Goal: Navigation & Orientation: Locate item on page

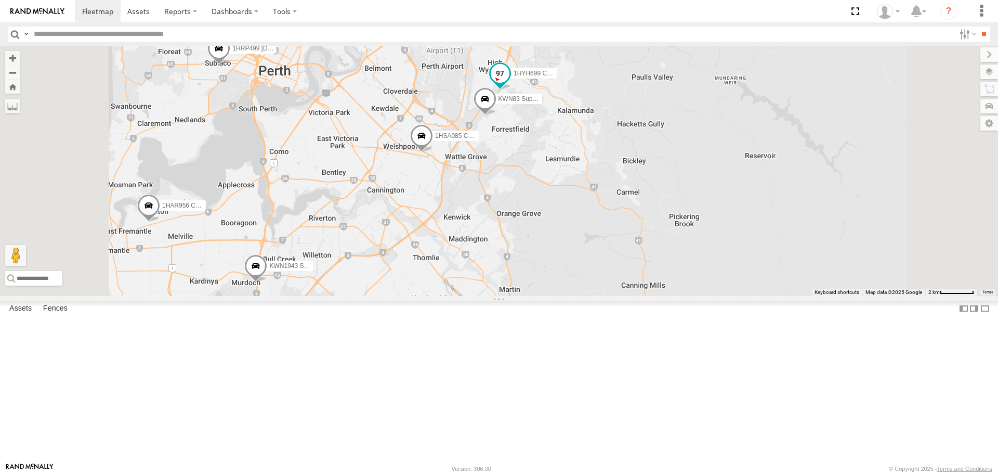
click at [509, 83] on span at bounding box center [500, 73] width 19 height 19
click at [496, 115] on span at bounding box center [485, 101] width 23 height 28
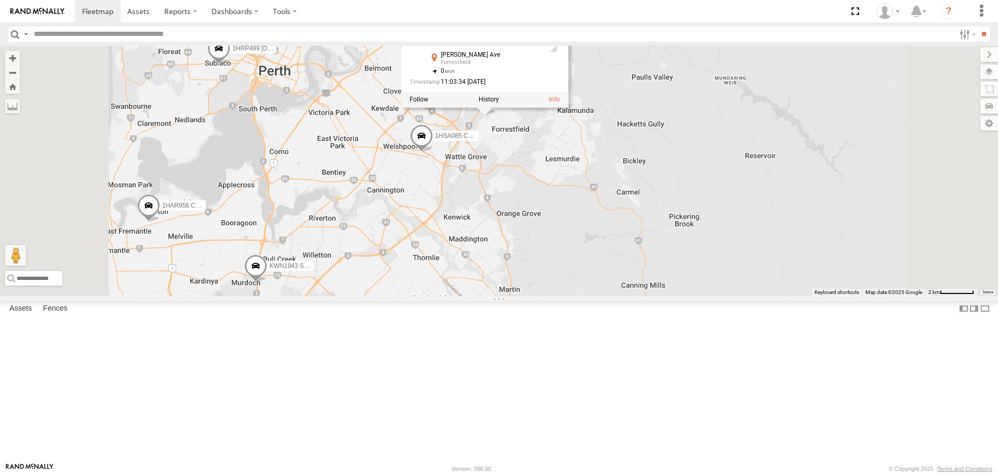
click at [662, 253] on div "KWN2160 Coor.Project 1HDX978 Toyota Rav 4 Admin 1HAR956 Coor. Stat. Planing 1HR…" at bounding box center [499, 171] width 998 height 250
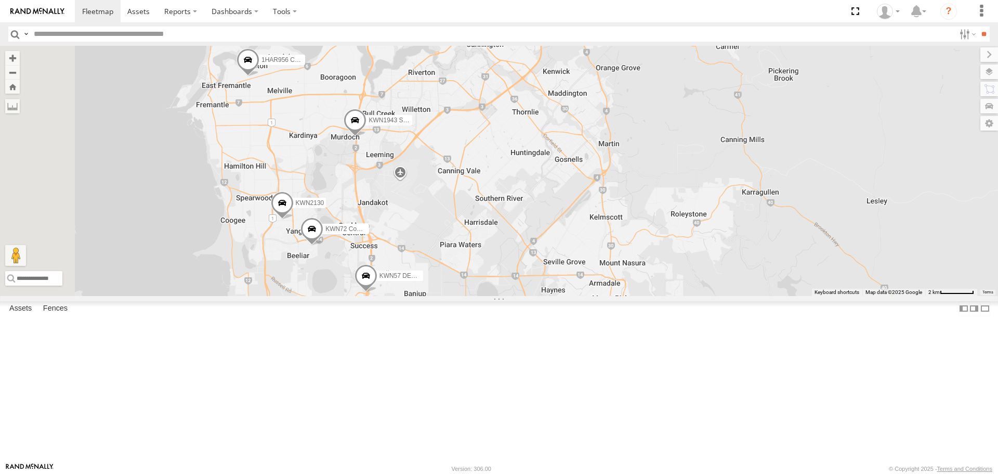
drag, startPoint x: 684, startPoint y: 369, endPoint x: 783, endPoint y: 221, distance: 178.2
click at [783, 221] on div "KWN2160 Coor.Project 1HDX978 Toyota Rav 4 Admin 1HAR956 Coor. Stat. Planing 1HR…" at bounding box center [499, 171] width 998 height 250
click at [367, 137] on span at bounding box center [355, 123] width 23 height 28
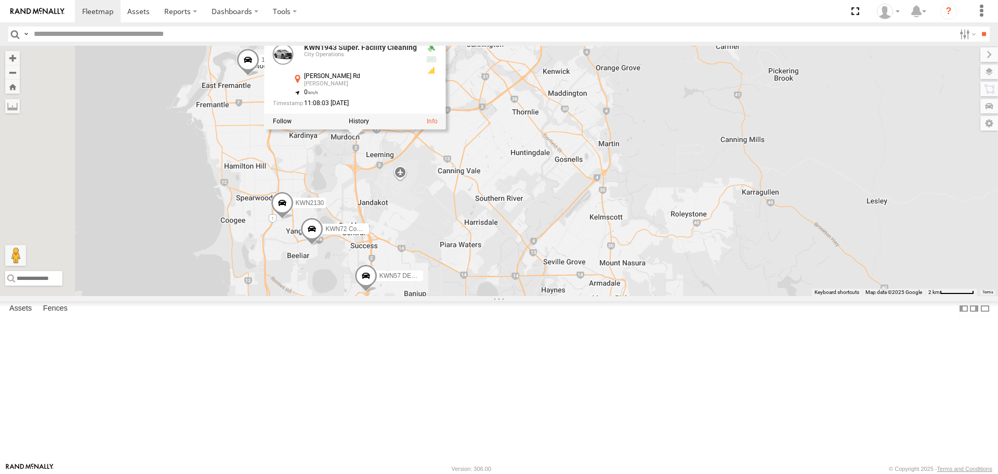
click at [524, 289] on div "KWN2160 Coor.Project 1HDX978 Toyota Rav 4 Admin 1HAR956 Coor. Stat. Planing 1HR…" at bounding box center [499, 171] width 998 height 250
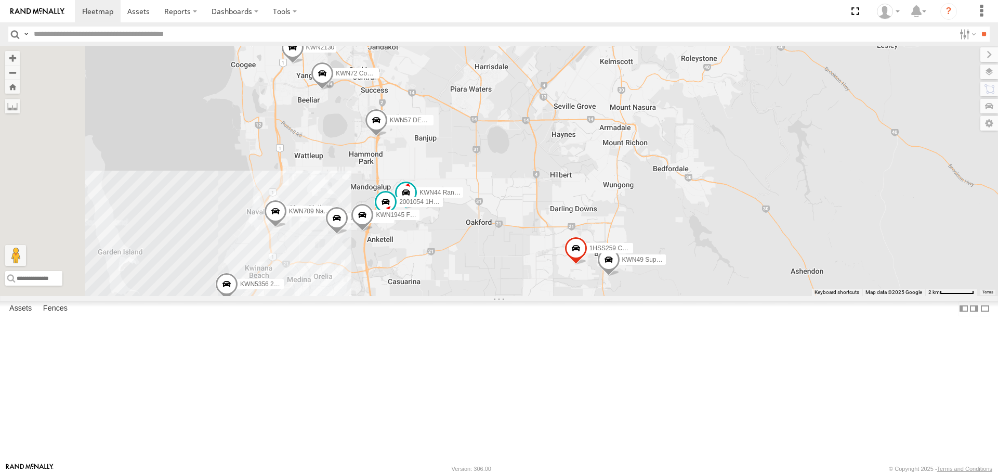
drag, startPoint x: 437, startPoint y: 412, endPoint x: 448, endPoint y: 256, distance: 156.9
click at [448, 256] on div "KWN2160 Coor.Project 1HDX978 Toyota Rav 4 Admin 1HAR956 Coor. Stat. Planing 1HR…" at bounding box center [499, 171] width 998 height 250
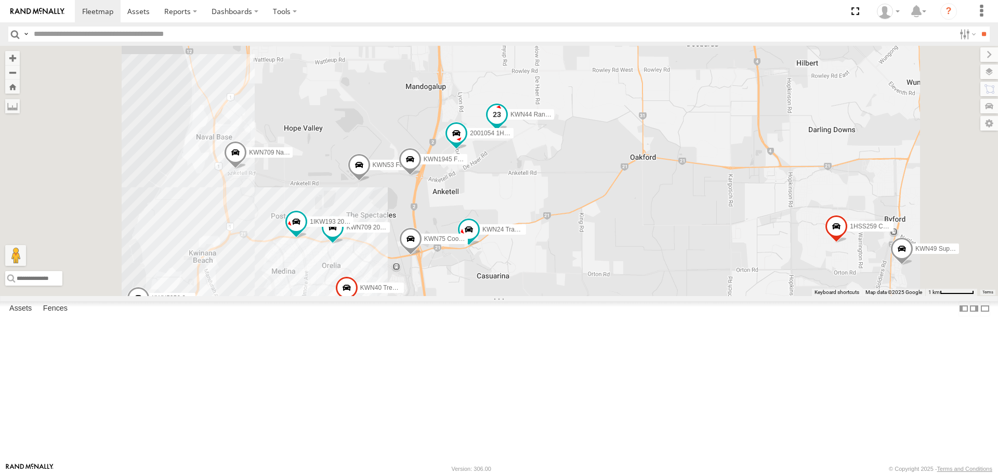
drag, startPoint x: 639, startPoint y: 351, endPoint x: 678, endPoint y: 195, distance: 160.8
click at [557, 118] on span "KWN44 Rangers" at bounding box center [534, 114] width 47 height 7
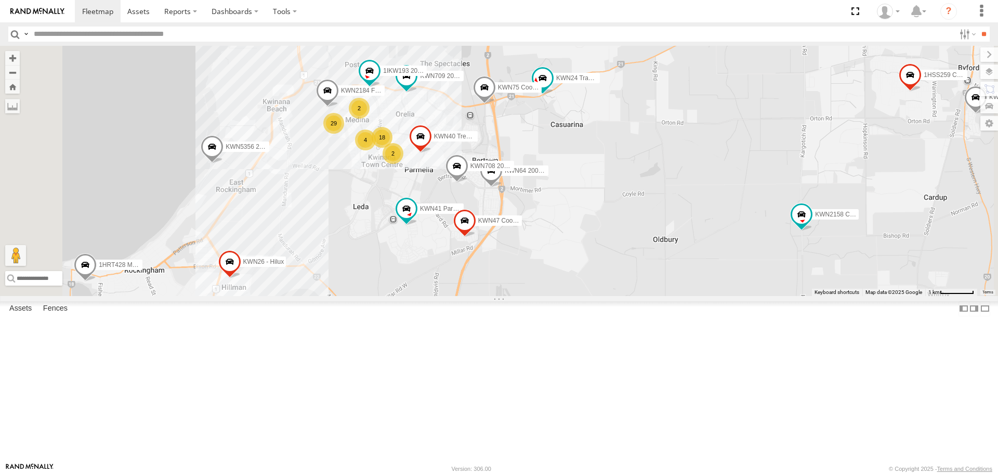
drag, startPoint x: 625, startPoint y: 429, endPoint x: 699, endPoint y: 282, distance: 164.1
click at [699, 282] on div "KWN2160 Coor.Project 1HDX978 Toyota Rav 4 Admin 1HAR956 Coor. Stat. Planing 1HR…" at bounding box center [499, 171] width 998 height 250
click at [416, 218] on span at bounding box center [406, 209] width 19 height 19
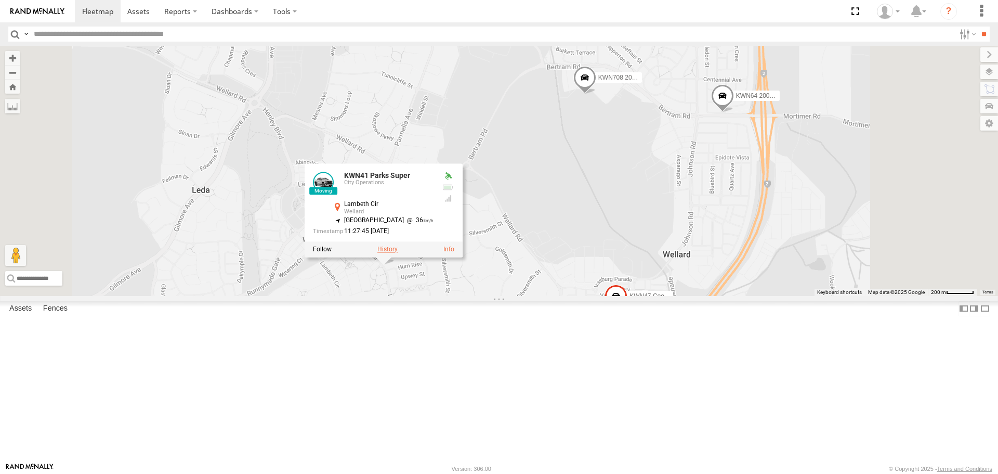
click at [398, 253] on label at bounding box center [387, 248] width 20 height 7
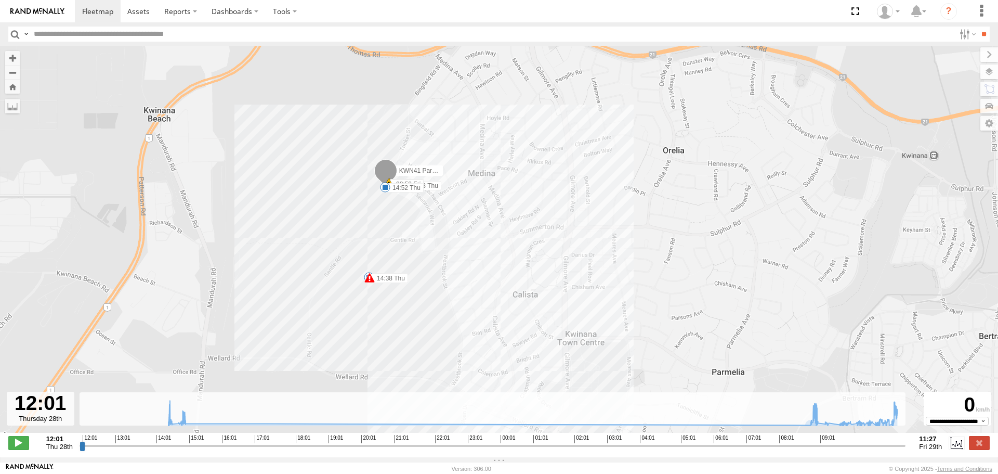
drag, startPoint x: 549, startPoint y: 220, endPoint x: 597, endPoint y: 374, distance: 161.6
click at [597, 374] on div "KWN41 Parks Super 14:23 Thu 14:32 Thu 14:38 Thu 14:52 Thu 08:57 Fri 08:58 Fri 0…" at bounding box center [499, 245] width 998 height 398
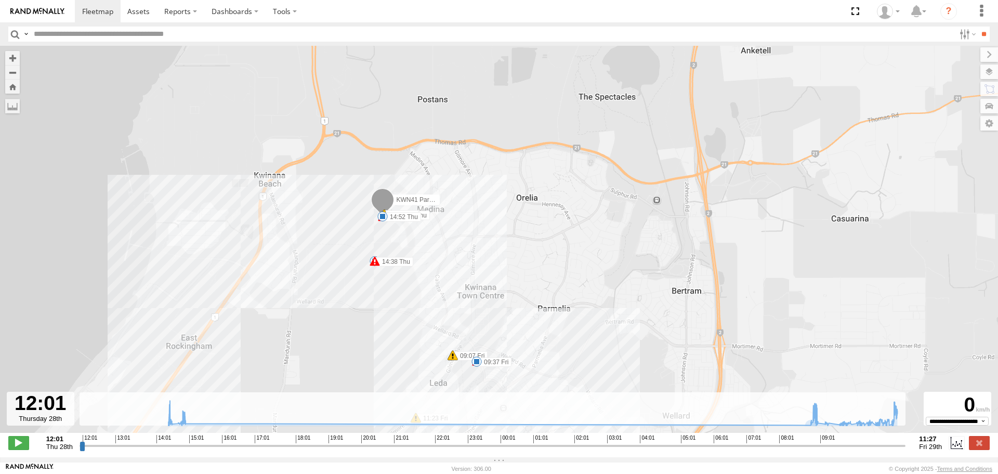
drag, startPoint x: 586, startPoint y: 303, endPoint x: 603, endPoint y: 114, distance: 189.9
click at [603, 119] on div "KWN41 Parks Super 14:23 Thu 14:32 Thu 14:38 Thu 14:52 Thu 08:57 Fri 08:58 Fri 0…" at bounding box center [499, 245] width 998 height 398
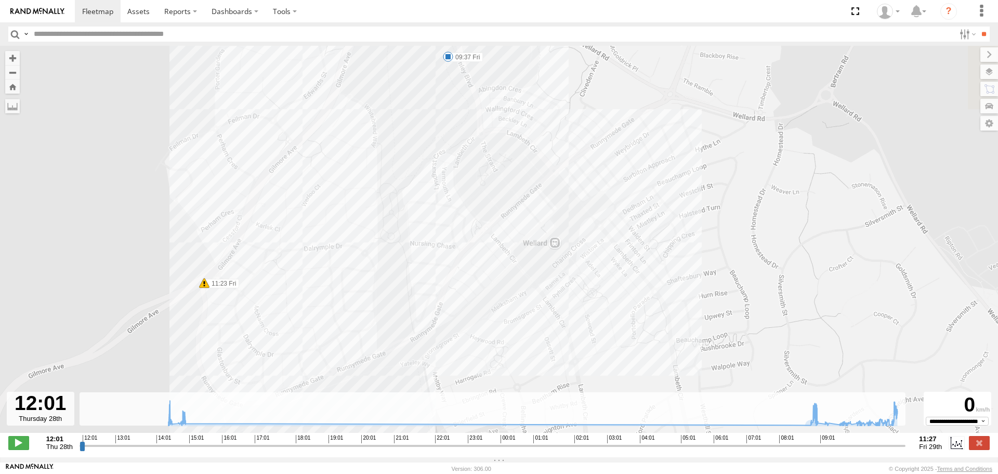
drag, startPoint x: 563, startPoint y: 206, endPoint x: 573, endPoint y: 298, distance: 92.1
click at [573, 298] on div "KWN41 Parks Super 14:23 Thu 14:32 Thu 14:38 Thu 14:52 Thu 08:57 Fri 08:58 Fri 0…" at bounding box center [499, 245] width 998 height 398
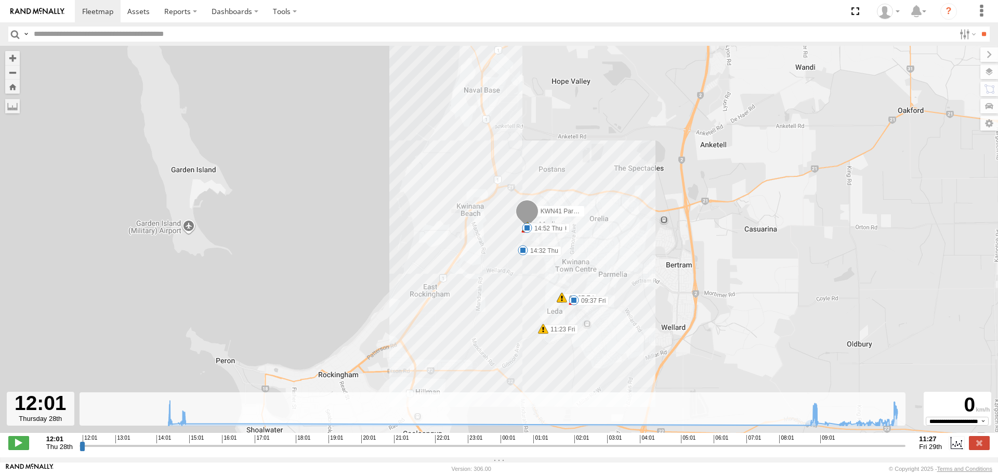
click at [11, 33] on input "button" at bounding box center [15, 34] width 14 height 15
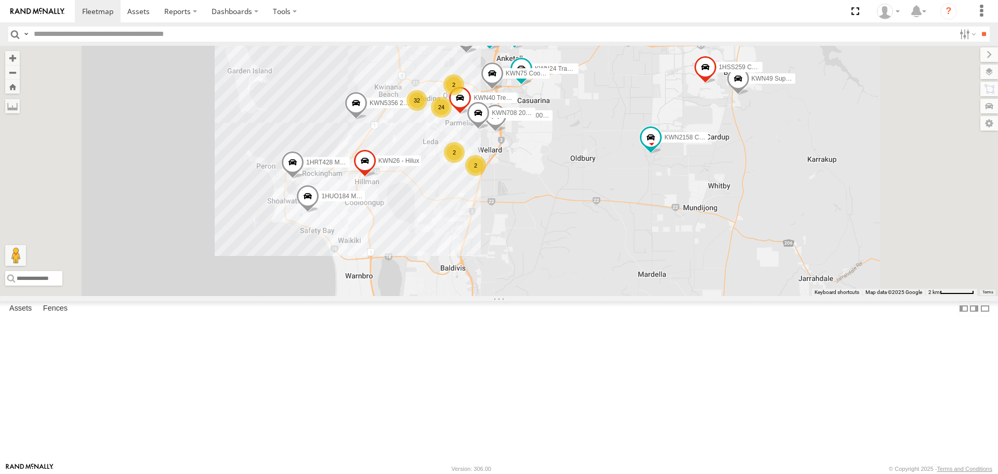
click at [319, 213] on span at bounding box center [307, 199] width 23 height 28
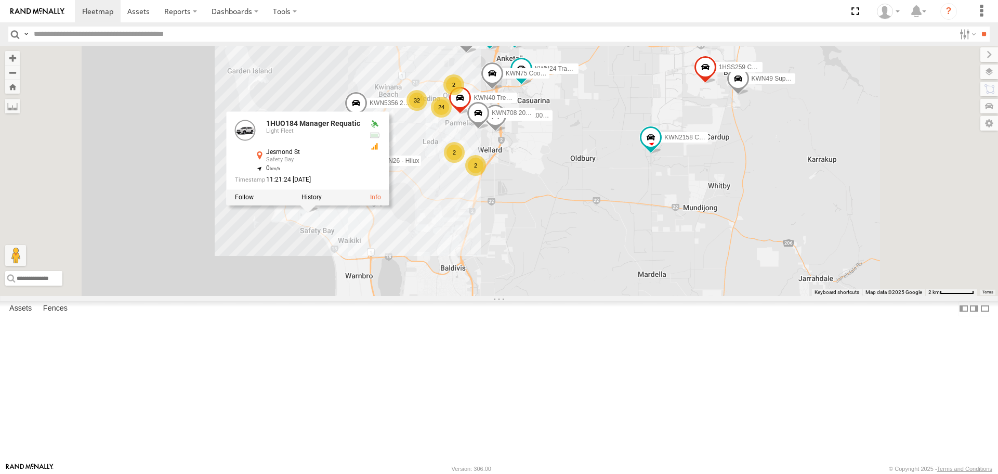
click at [628, 295] on div "KWN5356 2001086 Camera Trailer Rangers KWN40 Tree Officer KWN49 Super.Retic KWN…" at bounding box center [499, 171] width 998 height 250
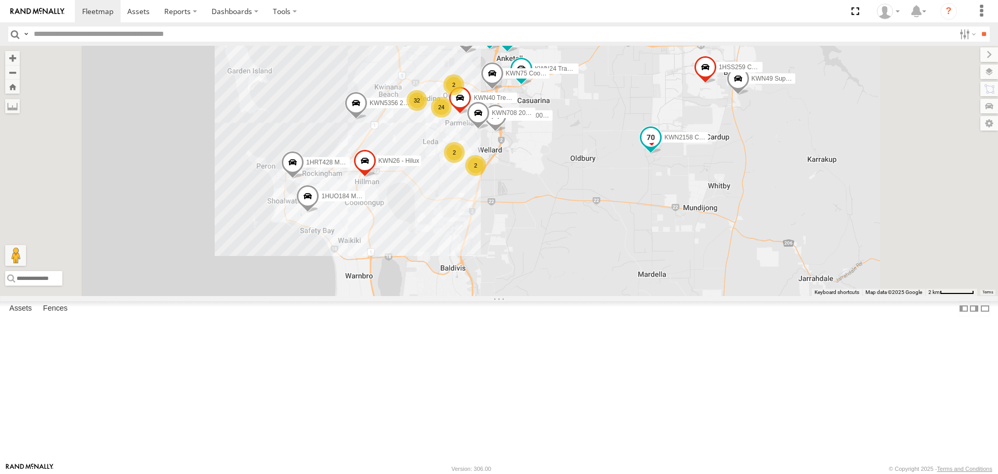
click at [662, 154] on span at bounding box center [650, 140] width 23 height 28
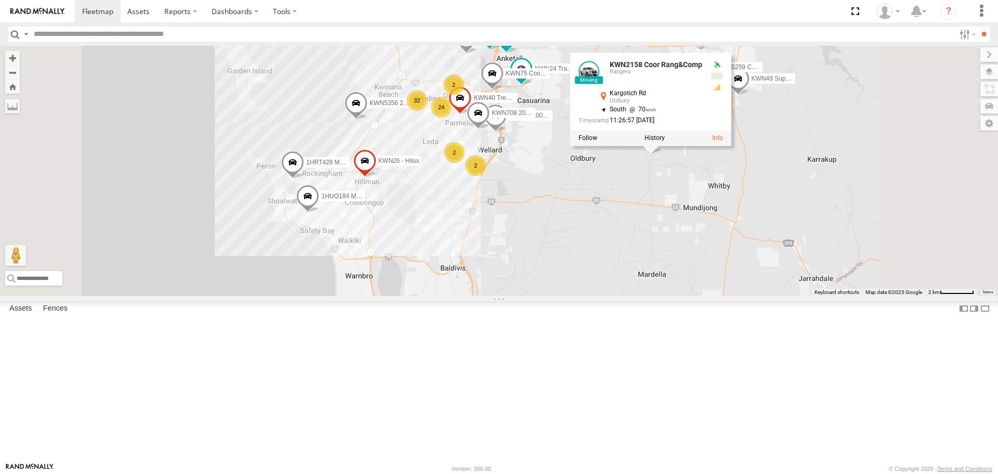
click at [801, 267] on div "KWN5356 2001086 Camera Trailer Rangers KWN40 Tree Officer KWN49 Super.Retic KWN…" at bounding box center [499, 171] width 998 height 250
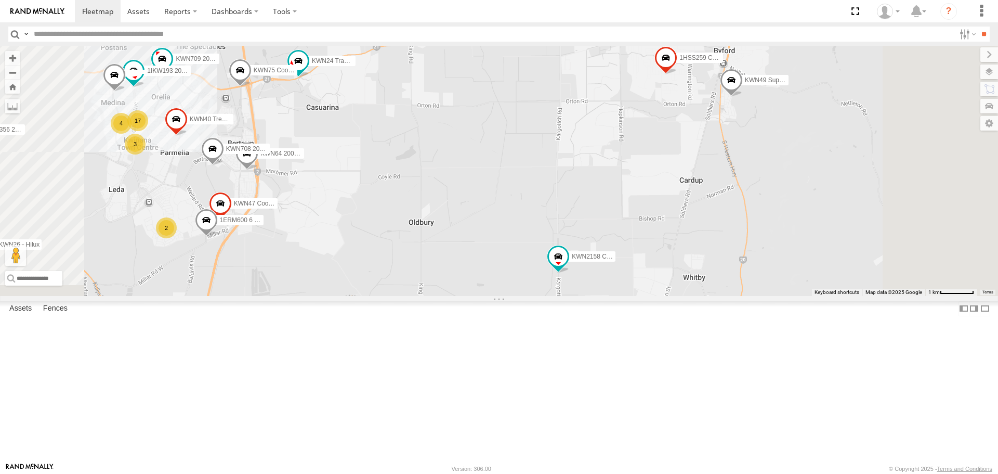
click at [743, 97] on span at bounding box center [731, 83] width 23 height 28
click at [746, 85] on label at bounding box center [735, 80] width 20 height 7
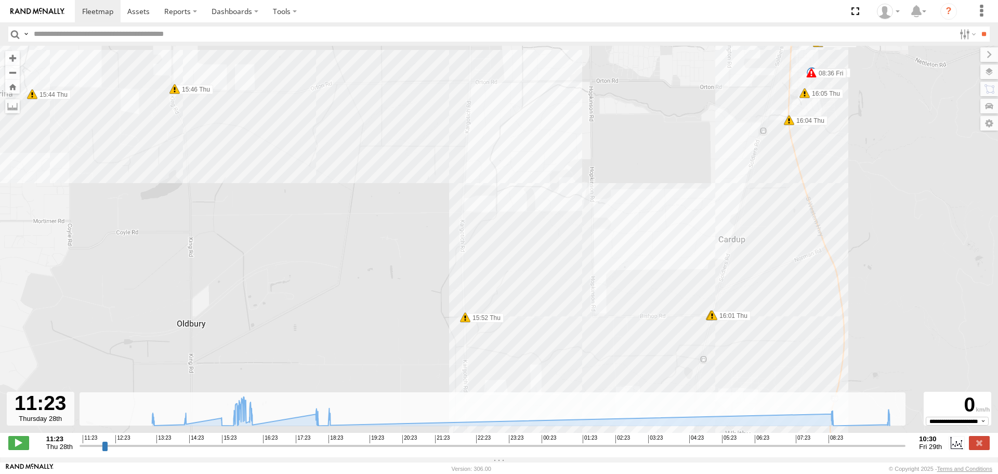
drag, startPoint x: 903, startPoint y: 202, endPoint x: 831, endPoint y: 213, distance: 72.1
click at [831, 213] on div "KWN49 Super.Retic 13:17 Thu 14:04 Thu 14:04 Thu 14:08 Thu 14:12 Thu 15:14 Thu 1…" at bounding box center [499, 245] width 998 height 398
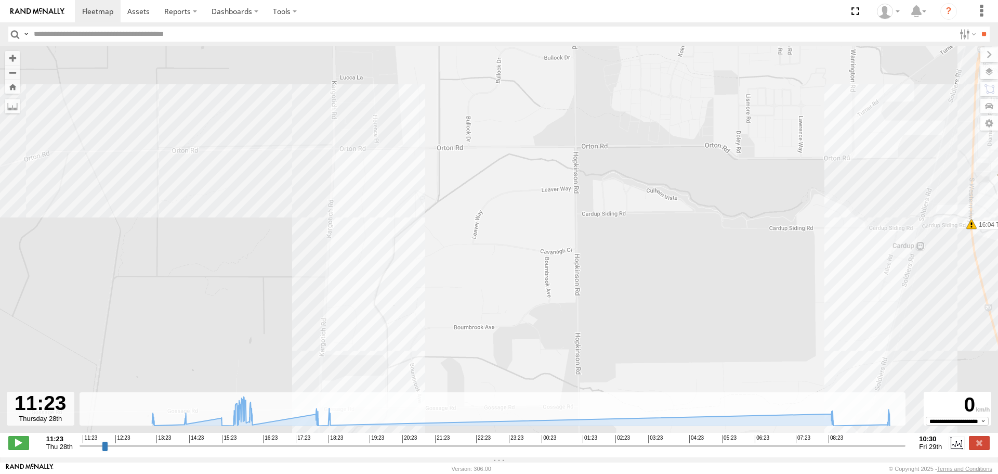
drag, startPoint x: 630, startPoint y: 120, endPoint x: 608, endPoint y: 230, distance: 111.7
click at [608, 230] on div "KWN49 Super.Retic 13:17 Thu 14:04 Thu 14:04 Thu 14:08 Thu 14:12 Thu 15:14 Thu 1…" at bounding box center [499, 245] width 998 height 398
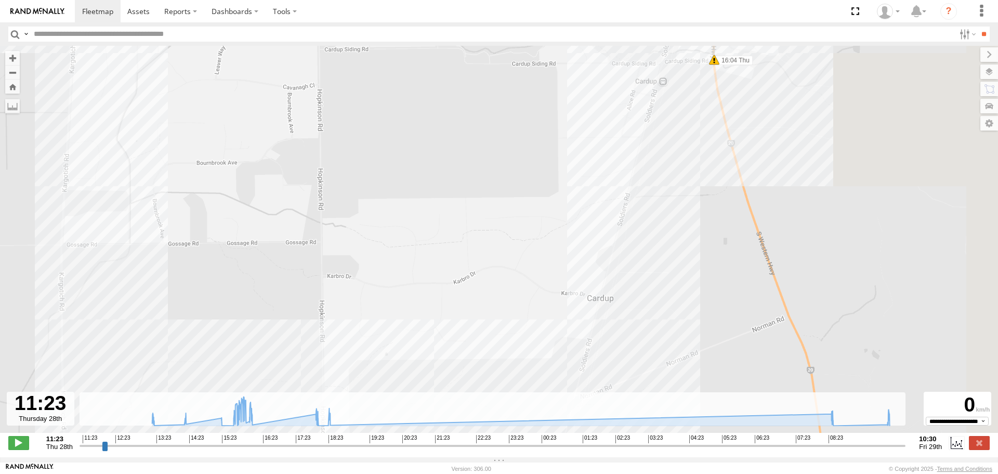
drag, startPoint x: 678, startPoint y: 348, endPoint x: 444, endPoint y: 168, distance: 294.8
click at [444, 168] on div "KWN49 Super.Retic 13:17 Thu 14:04 Thu 14:04 Thu 14:08 Thu 14:12 Thu 15:14 Thu 1…" at bounding box center [499, 245] width 998 height 398
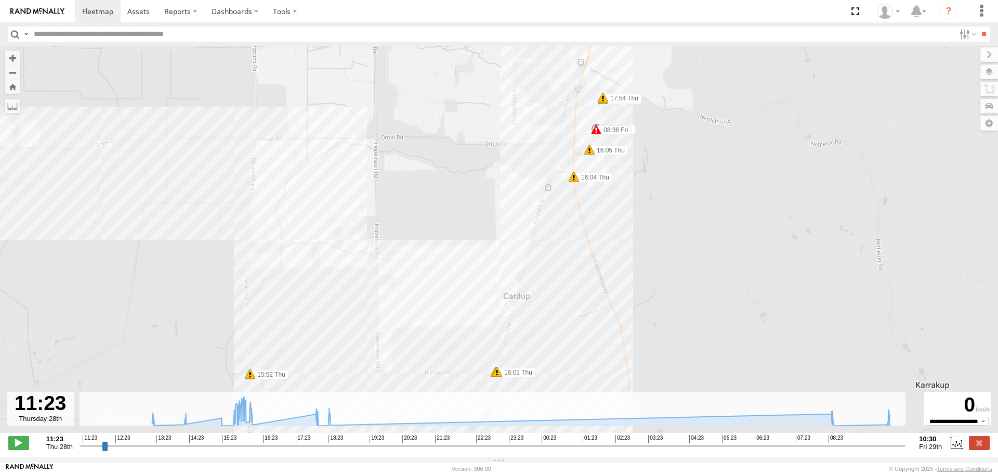
drag, startPoint x: 626, startPoint y: 335, endPoint x: 582, endPoint y: 402, distance: 79.9
click at [582, 402] on div "To navigate the map with touch gestures double-tap and hold your finger on the …" at bounding box center [499, 251] width 998 height 411
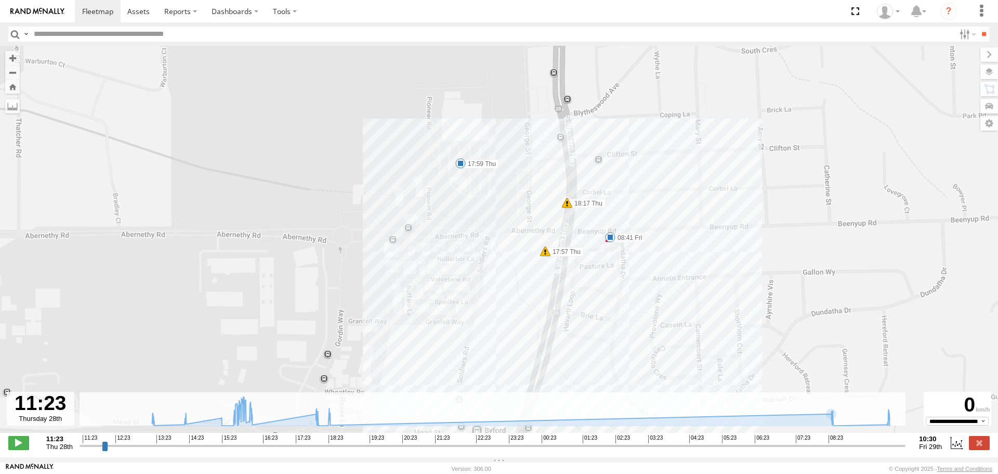
drag, startPoint x: 441, startPoint y: 107, endPoint x: 455, endPoint y: 209, distance: 103.4
click at [455, 209] on div "KWN49 Super.Retic 13:17 Thu 14:04 Thu 14:04 Thu 14:08 Thu 14:12 Thu 15:14 Thu 1…" at bounding box center [499, 245] width 998 height 398
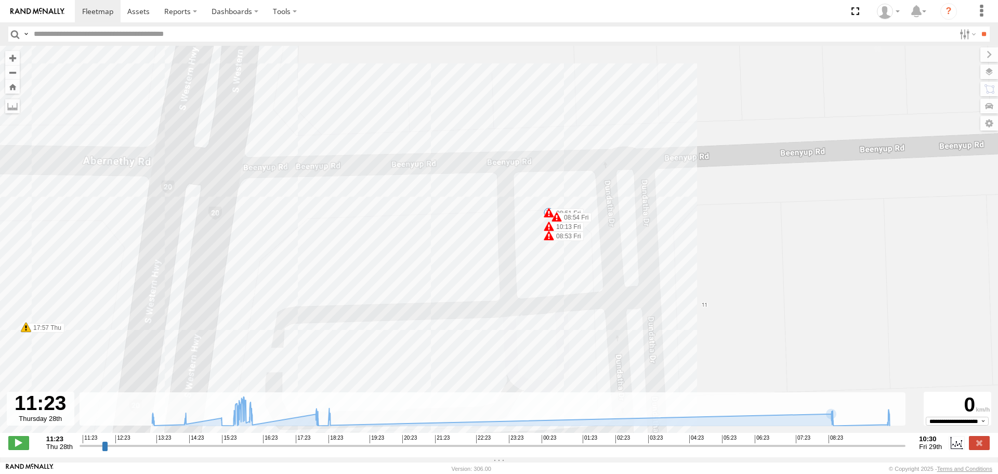
click at [546, 240] on span at bounding box center [549, 235] width 10 height 10
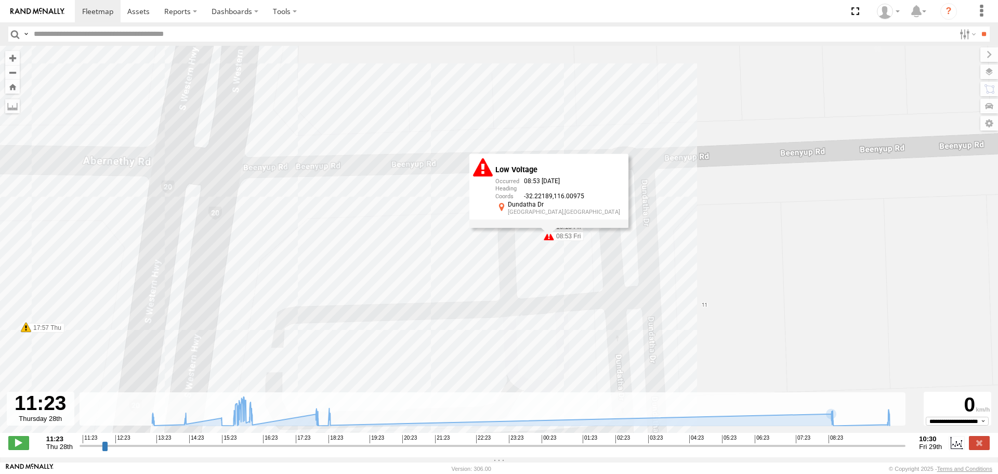
click at [597, 267] on div "KWN49 Super.Retic 13:17 Thu 14:04 Thu 14:04 Thu 14:08 Thu 14:12 Thu 15:14 Thu 1…" at bounding box center [499, 245] width 998 height 398
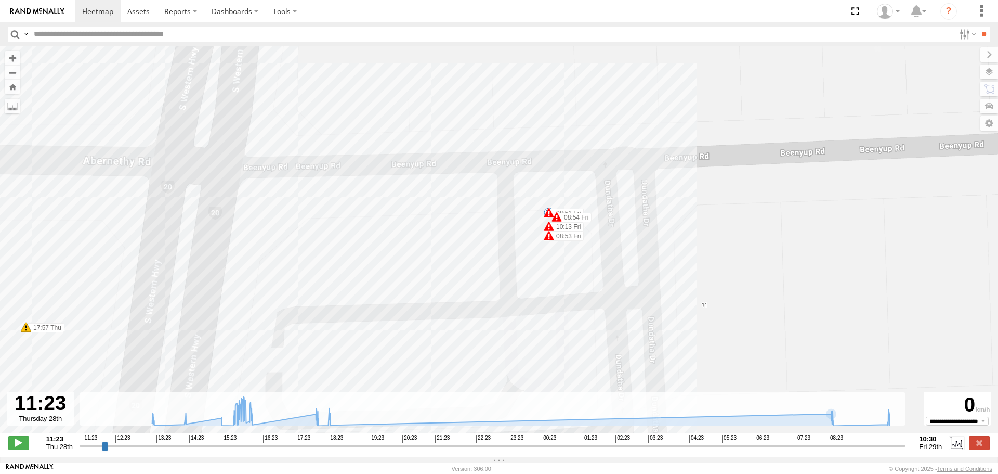
click at [550, 228] on span at bounding box center [549, 226] width 10 height 10
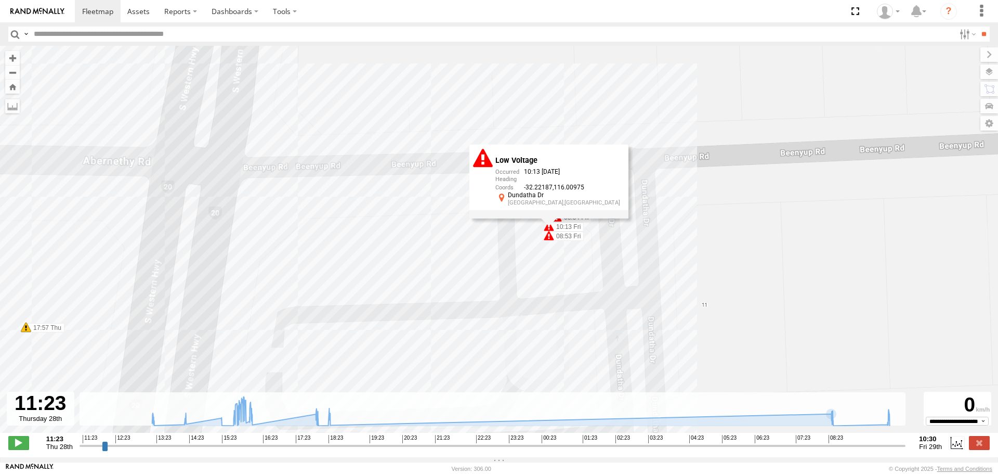
click at [594, 273] on div "KWN49 Super.Retic 13:17 Thu 14:04 Thu 14:04 Thu 14:08 Thu 14:12 Thu 15:14 Thu 1…" at bounding box center [499, 245] width 998 height 398
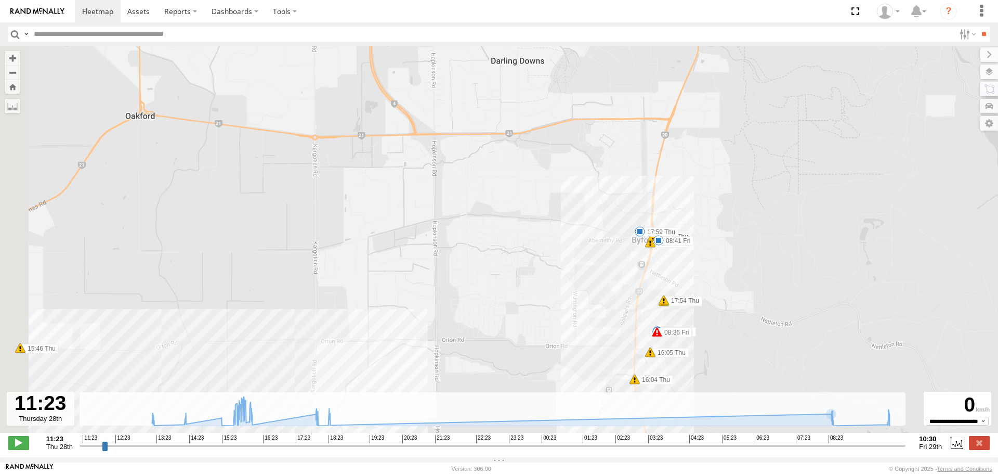
drag, startPoint x: 434, startPoint y: 293, endPoint x: 831, endPoint y: 81, distance: 450.3
click at [827, 82] on div "KWN49 Super.Retic 13:17 Thu 14:04 Thu 14:04 Thu 14:08 Thu 14:12 Thu 15:14 Thu 1…" at bounding box center [499, 245] width 998 height 398
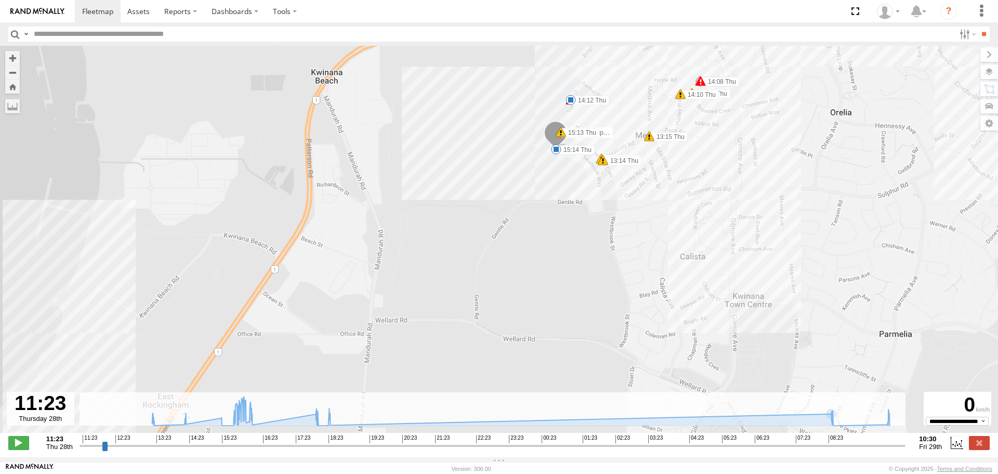
click at [12, 32] on input "button" at bounding box center [15, 34] width 14 height 15
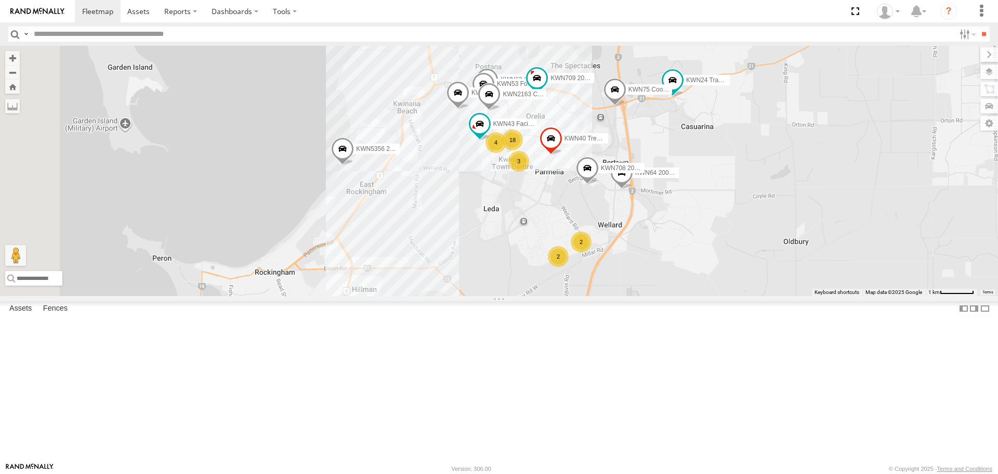
drag, startPoint x: 411, startPoint y: 228, endPoint x: 784, endPoint y: 247, distance: 373.8
click at [784, 247] on div "KWN5356 2001086 Camera Trailer Rangers KWN40 Tree Officer KWN2184 Facility Clea…" at bounding box center [499, 171] width 998 height 250
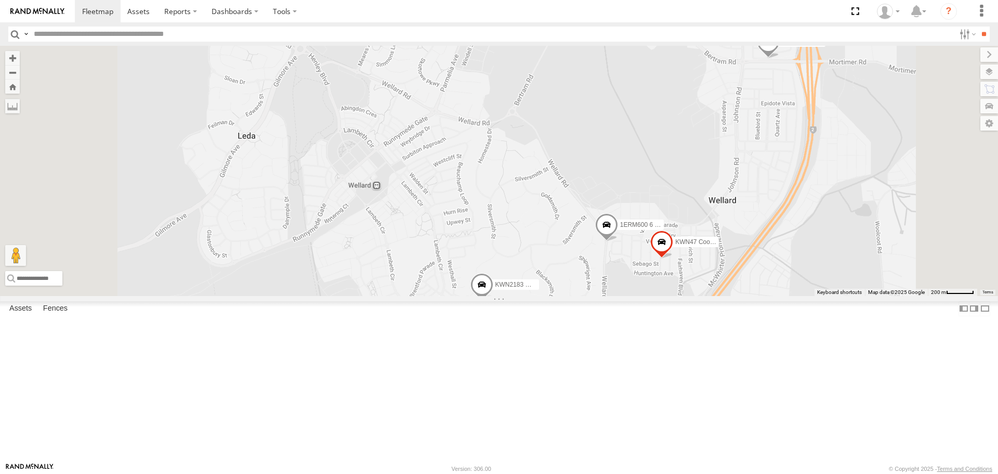
click at [524, 320] on span at bounding box center [514, 311] width 19 height 19
drag, startPoint x: 713, startPoint y: 441, endPoint x: 686, endPoint y: 438, distance: 26.7
click at [712, 295] on div "KWN5356 2001086 Camera Trailer Rangers KWN40 Tree Officer KWN2184 Facility Clea…" at bounding box center [499, 171] width 998 height 250
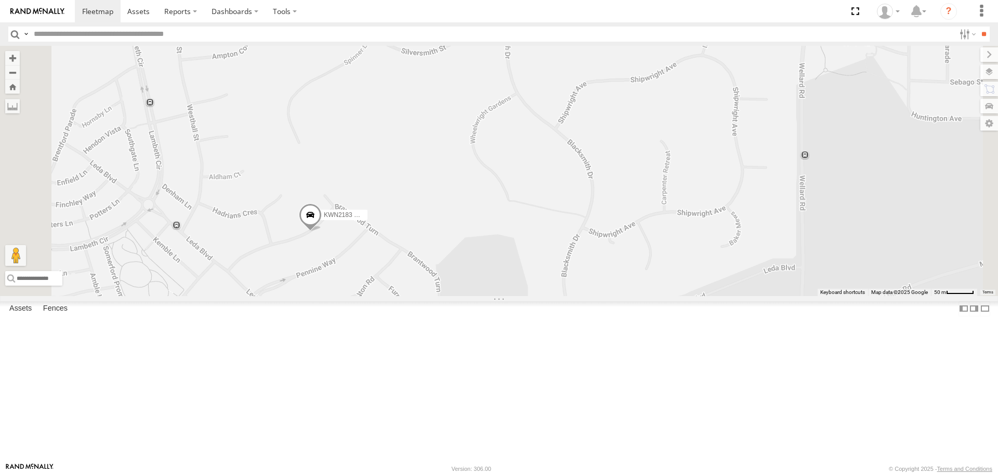
click at [322, 231] on span at bounding box center [310, 217] width 23 height 28
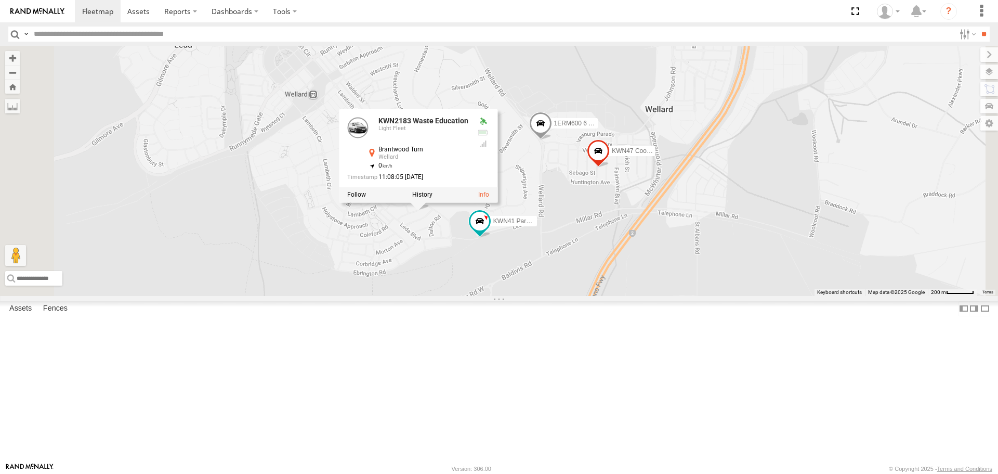
click at [586, 136] on div "KWN5356 2001086 Camera Trailer Rangers KWN40 Tree Officer KWN2184 Facility Clea…" at bounding box center [499, 171] width 998 height 250
drag, startPoint x: 587, startPoint y: 140, endPoint x: 607, endPoint y: 389, distance: 249.8
click at [607, 295] on div "KWN5356 2001086 Camera Trailer Rangers KWN40 Tree Officer KWN2184 Facility Clea…" at bounding box center [499, 171] width 998 height 250
click at [723, 295] on div "KWN5356 2001086 Camera Trailer Rangers KWN40 Tree Officer KWN2184 Facility Clea…" at bounding box center [499, 171] width 998 height 250
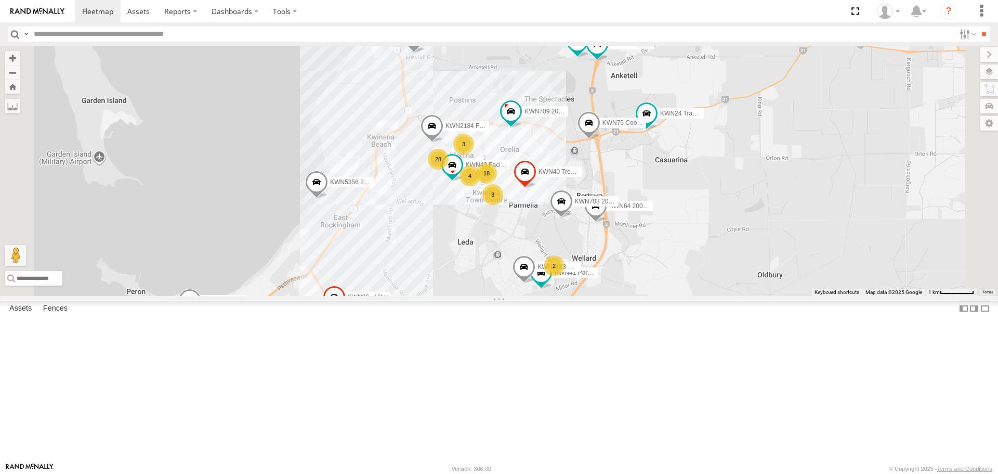
drag, startPoint x: 613, startPoint y: 162, endPoint x: 657, endPoint y: 286, distance: 131.5
click at [657, 286] on div "KWN5356 2001086 Camera Trailer Rangers KWN40 Tree Officer KWN2184 Facility Clea…" at bounding box center [499, 171] width 998 height 250
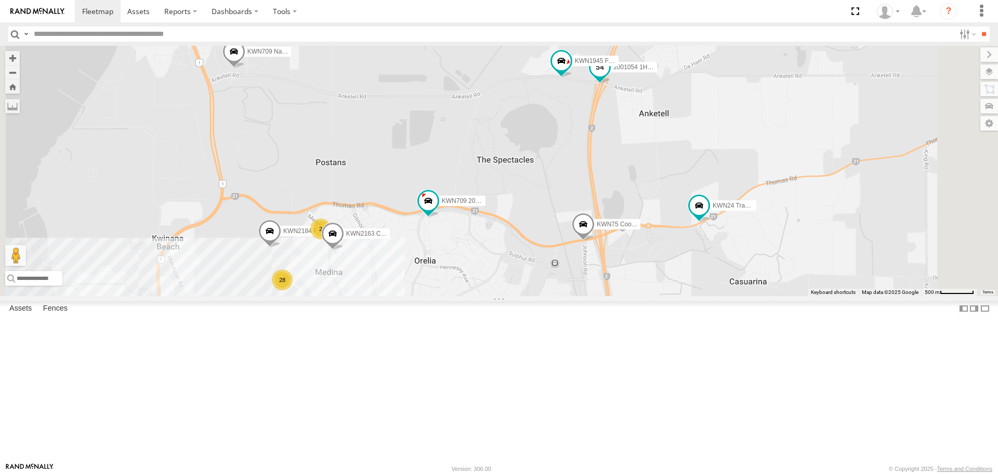
click at [609, 77] on span at bounding box center [600, 67] width 19 height 19
click at [709, 215] on span at bounding box center [699, 205] width 19 height 19
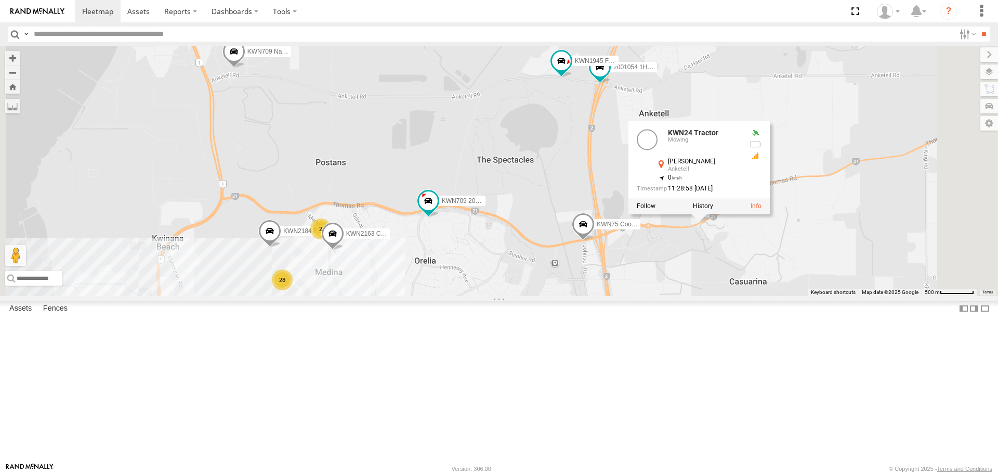
drag, startPoint x: 840, startPoint y: 380, endPoint x: 830, endPoint y: 376, distance: 10.0
click at [840, 295] on div "KWN5356 2001086 Camera Trailer Rangers KWN40 Tree Officer KWN2184 Facility Clea…" at bounding box center [499, 171] width 998 height 250
click at [838, 295] on div "KWN5356 2001086 Camera Trailer Rangers KWN40 Tree Officer KWN2184 Facility Clea…" at bounding box center [499, 171] width 998 height 250
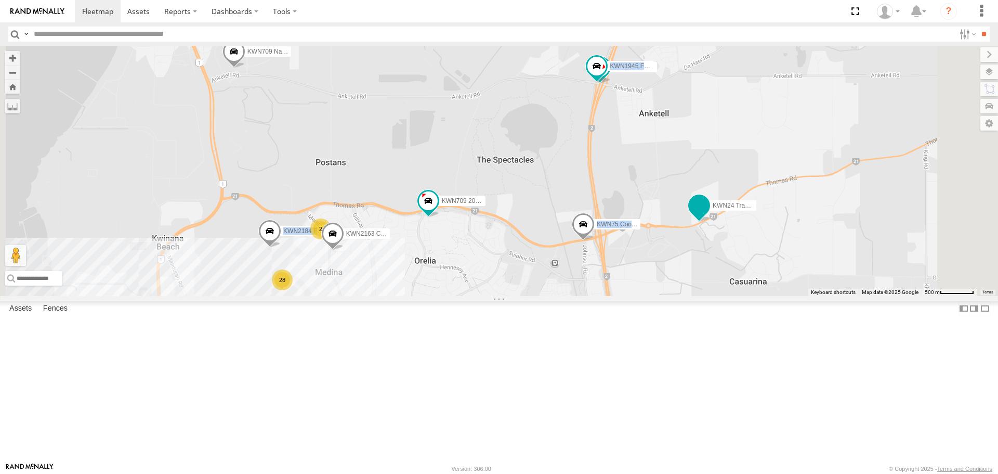
drag, startPoint x: 856, startPoint y: 307, endPoint x: 868, endPoint y: 287, distance: 23.5
click at [868, 287] on div "KWN5356 2001086 Camera Trailer Rangers KWN40 Tree Officer KWN2184 Facility Clea…" at bounding box center [499, 171] width 998 height 250
drag, startPoint x: 808, startPoint y: 378, endPoint x: 762, endPoint y: 346, distance: 56.7
click at [806, 295] on div "KWN5356 2001086 Camera Trailer Rangers KWN40 Tree Officer KWN2184 Facility Clea…" at bounding box center [499, 171] width 998 height 250
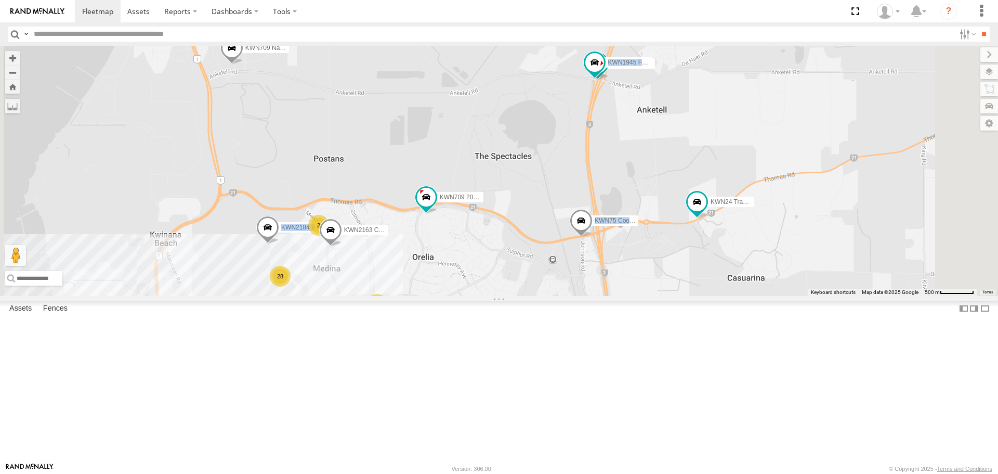
click at [593, 237] on span at bounding box center [581, 223] width 23 height 28
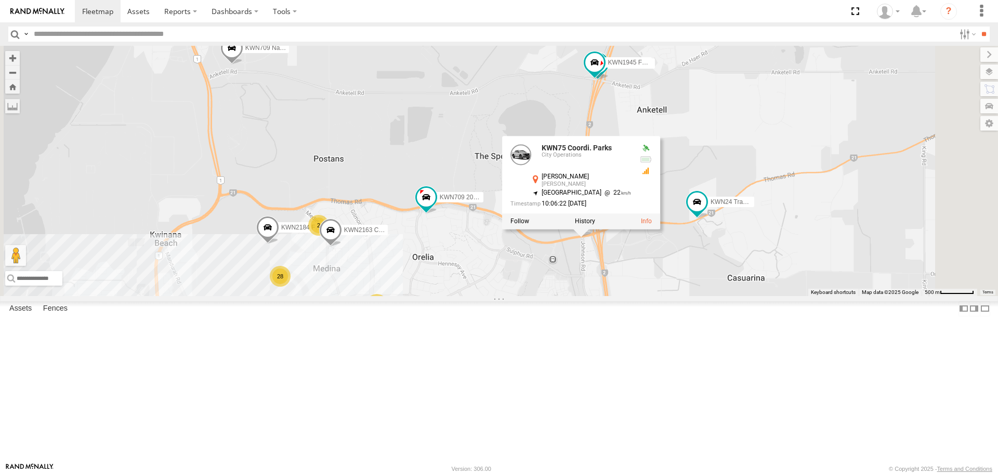
click at [719, 295] on div "KWN5356 2001086 Camera Trailer Rangers KWN40 Tree Officer KWN2184 Facility Clea…" at bounding box center [499, 171] width 998 height 250
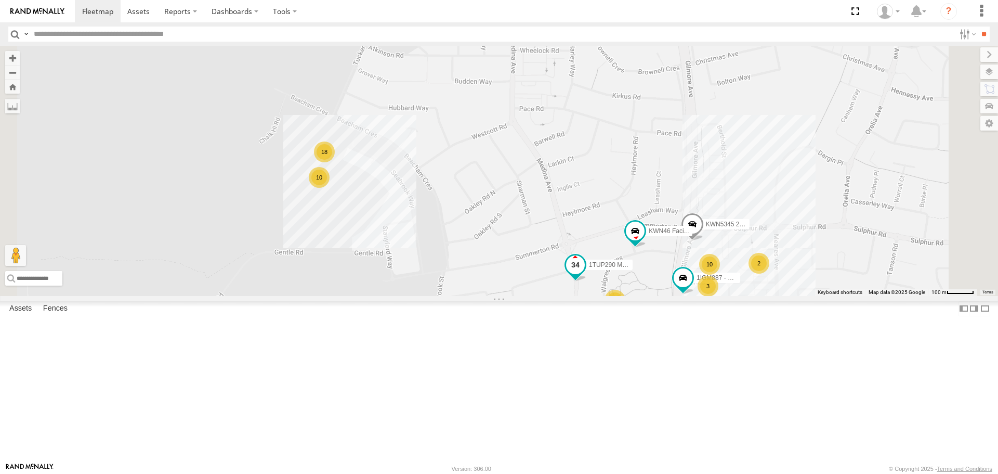
click at [585, 275] on span at bounding box center [575, 265] width 19 height 19
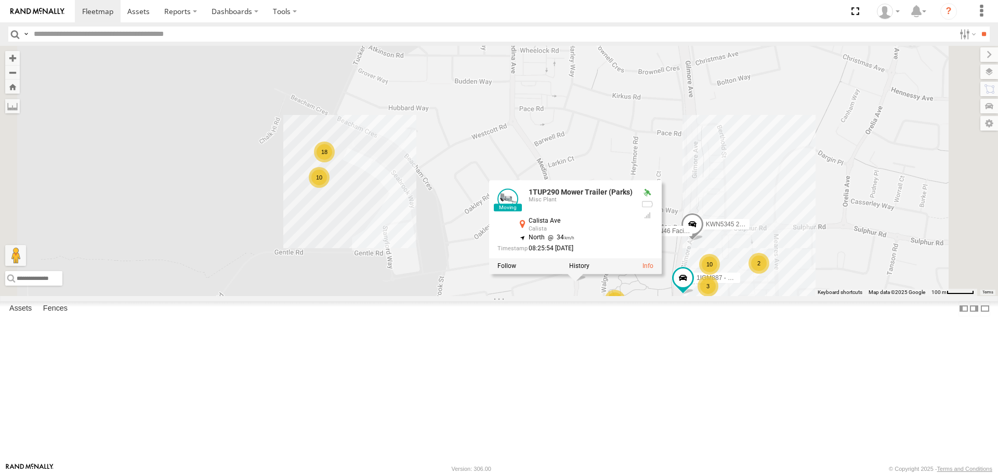
click at [729, 295] on div "KWN5356 2001086 Camera Trailer Rangers KWN40 Tree Officer KWN49 Super.Retic KWN…" at bounding box center [499, 171] width 998 height 250
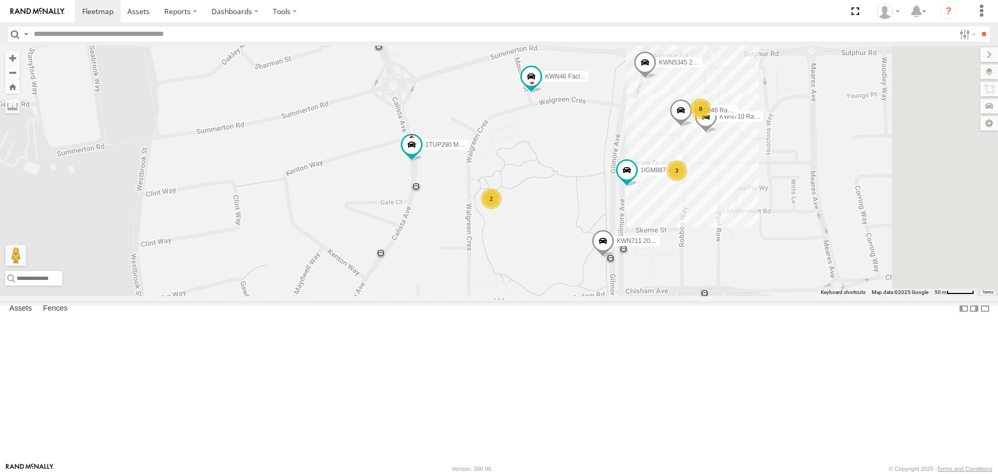
drag, startPoint x: 814, startPoint y: 387, endPoint x: 683, endPoint y: 277, distance: 171.6
click at [683, 277] on div "KWN5356 2001086 Camera Trailer Rangers KWN40 Tree Officer KWN49 Super.Retic KWN…" at bounding box center [499, 171] width 998 height 250
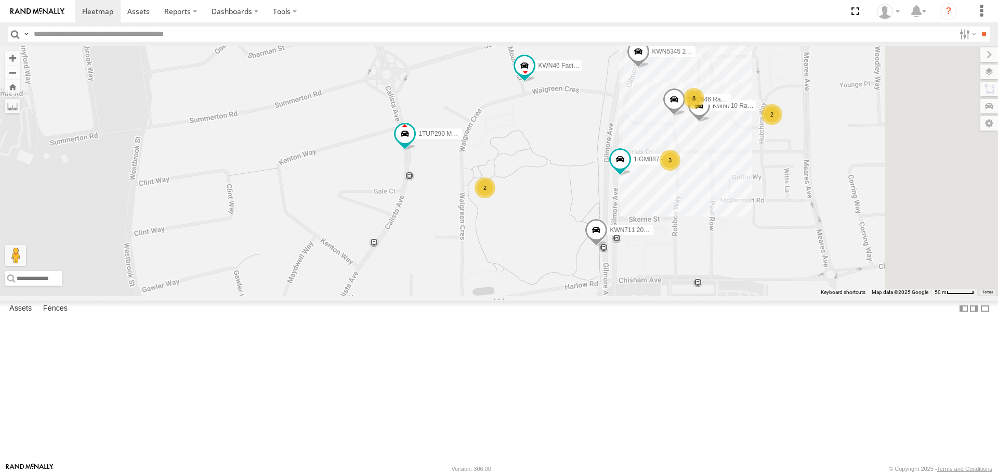
click at [608, 246] on span at bounding box center [596, 232] width 23 height 28
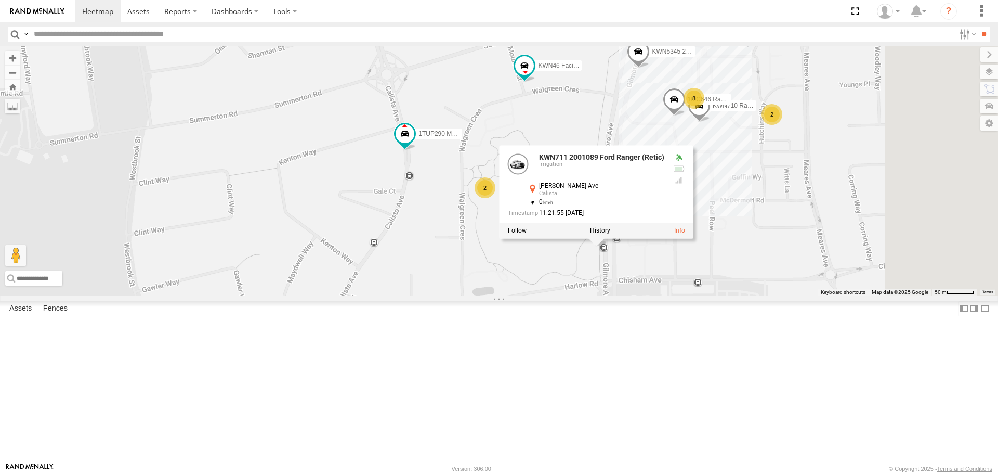
click at [766, 295] on div "KWN5356 2001086 Camera Trailer Rangers KWN40 Tree Officer KWN49 Super.Retic KWN…" at bounding box center [499, 171] width 998 height 250
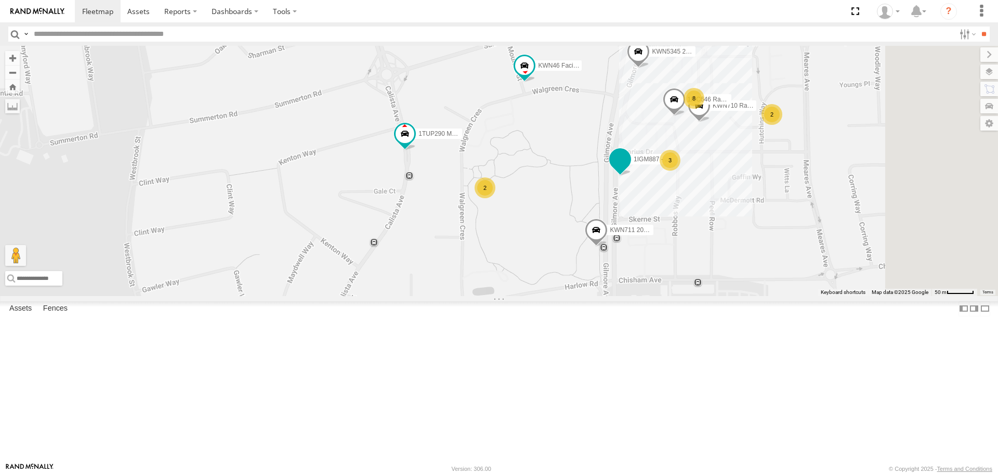
click at [630, 169] on span at bounding box center [620, 159] width 19 height 19
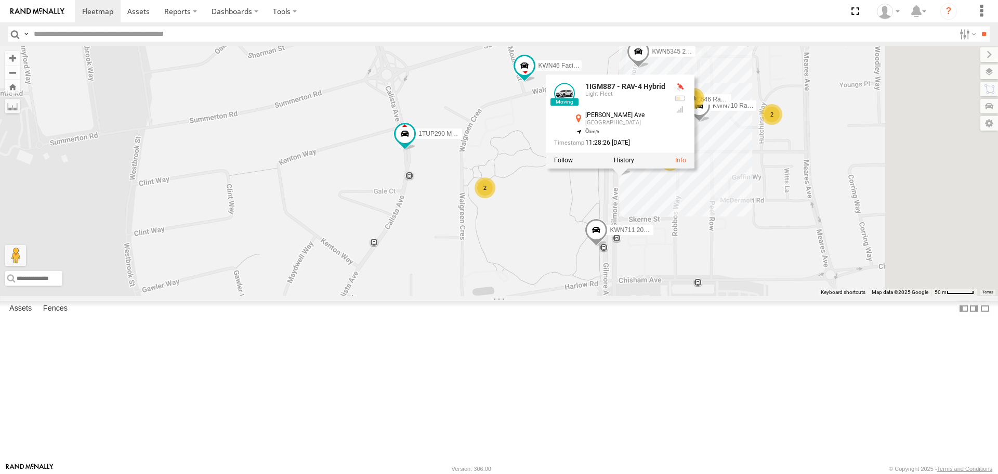
click at [779, 291] on div "KWN5356 2001086 Camera Trailer Rangers KWN40 Tree Officer KWN49 Super.Retic KWN…" at bounding box center [499, 171] width 998 height 250
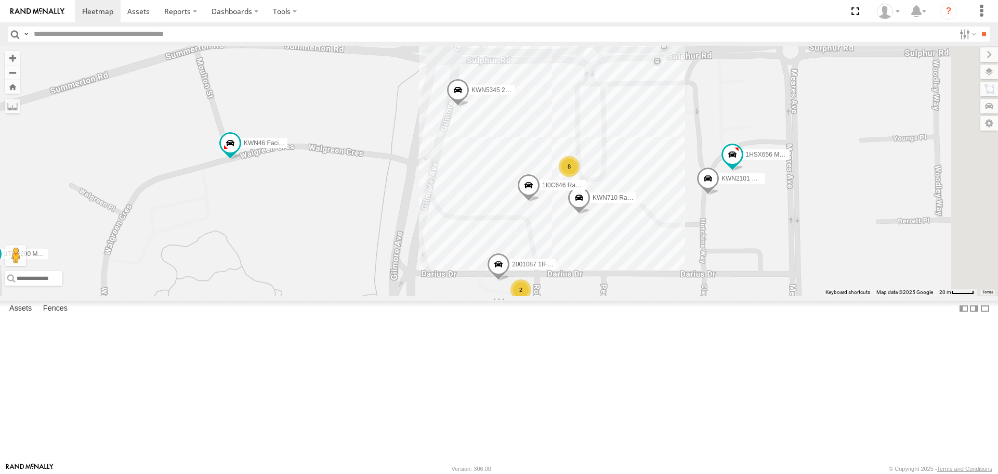
drag, startPoint x: 853, startPoint y: 249, endPoint x: 736, endPoint y: 338, distance: 146.9
click at [736, 295] on div "KWN5356 2001086 Camera Trailer Rangers KWN40 Tree Officer KWN49 Super.Retic KWN…" at bounding box center [499, 171] width 998 height 250
click at [720, 195] on span at bounding box center [708, 181] width 23 height 28
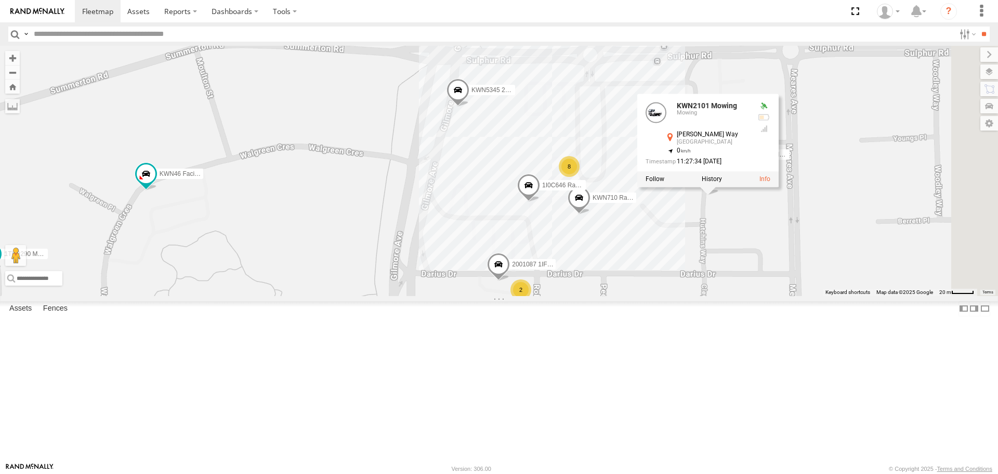
click at [859, 295] on div "KWN5356 2001086 Camera Trailer Rangers KWN40 Tree Officer KWN49 Super.Retic KWN…" at bounding box center [499, 171] width 998 height 250
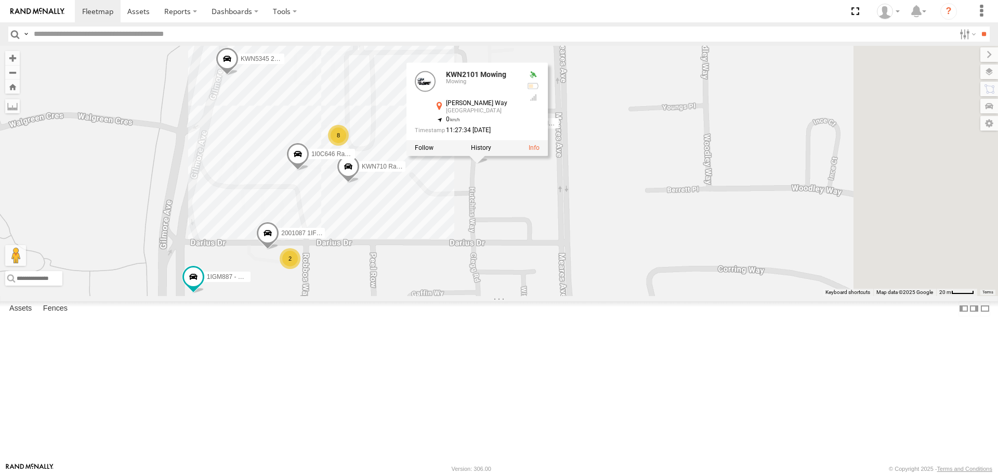
drag, startPoint x: 873, startPoint y: 369, endPoint x: 665, endPoint y: 331, distance: 210.8
click at [642, 295] on div "KWN5356 2001086 Camera Trailer Rangers KWN40 Tree Officer KWN49 Super.Retic KWN…" at bounding box center [499, 171] width 998 height 250
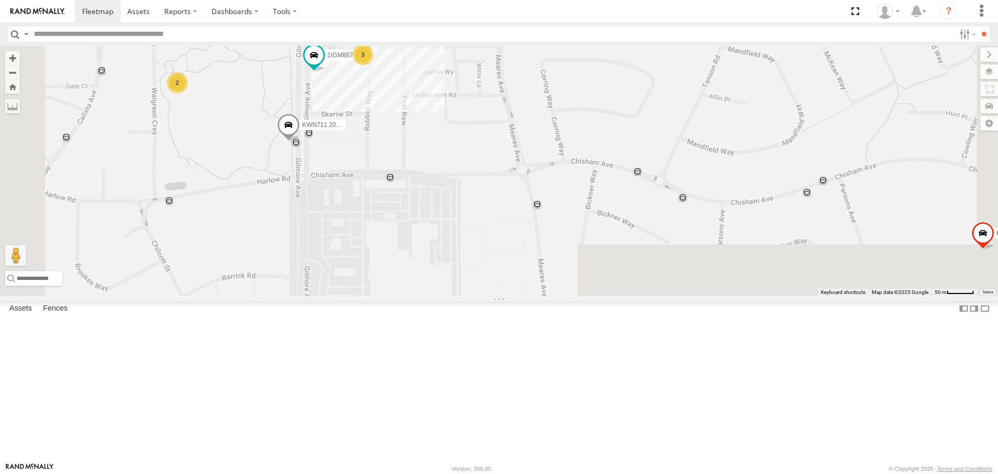
drag, startPoint x: 720, startPoint y: 408, endPoint x: 695, endPoint y: 146, distance: 263.2
click at [695, 152] on div "KWN5356 2001086 Camera Trailer Rangers KWN40 Tree Officer KWN49 Super.Retic KWN…" at bounding box center [499, 171] width 998 height 250
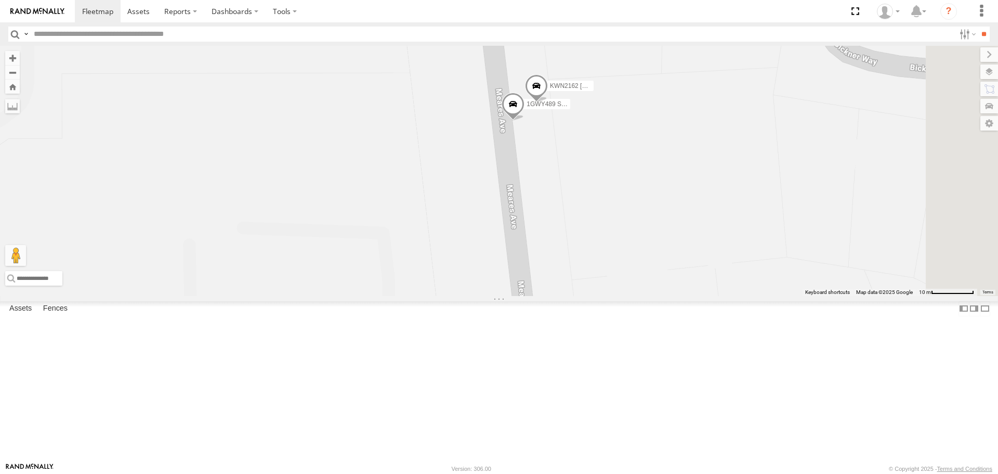
drag, startPoint x: 667, startPoint y: 197, endPoint x: 652, endPoint y: 276, distance: 80.4
click at [652, 276] on div "KWN5356 2001086 Camera Trailer Rangers KWN40 Tree Officer KWN49 Super.Retic KWN…" at bounding box center [499, 171] width 998 height 250
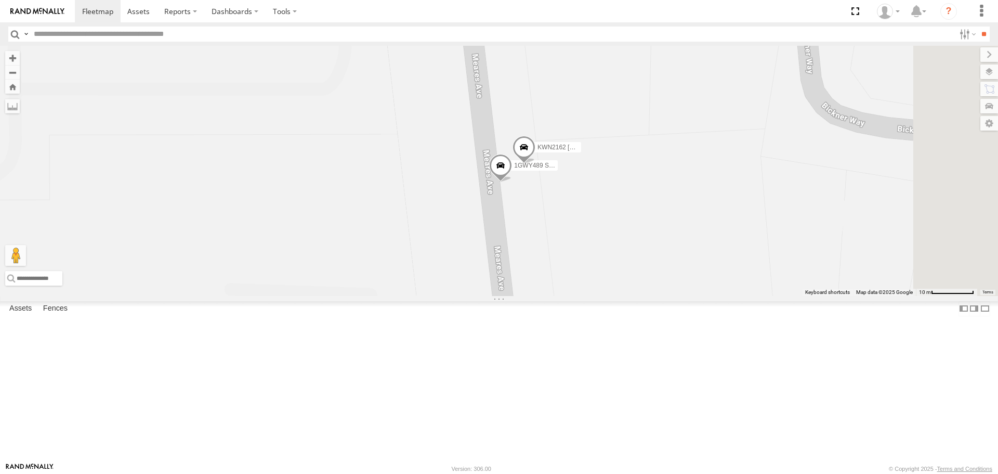
click at [535, 164] on span at bounding box center [524, 150] width 23 height 28
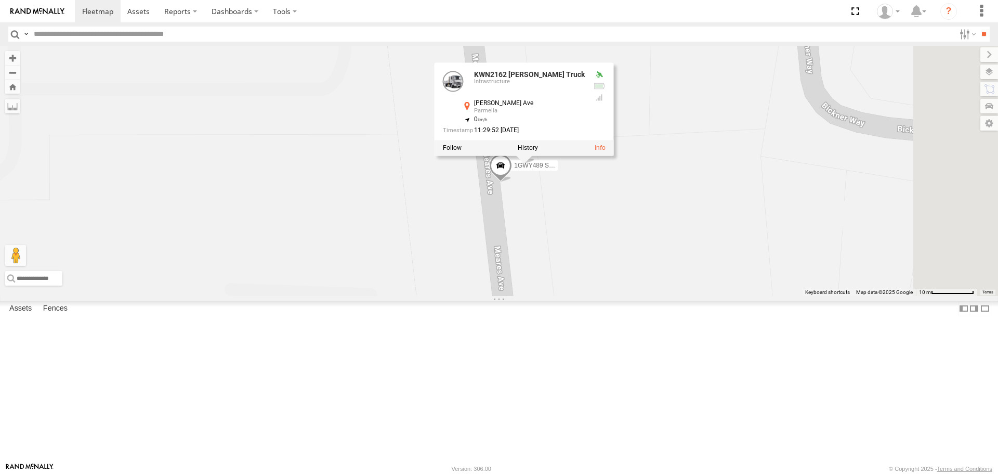
click at [512, 182] on span at bounding box center [500, 168] width 23 height 28
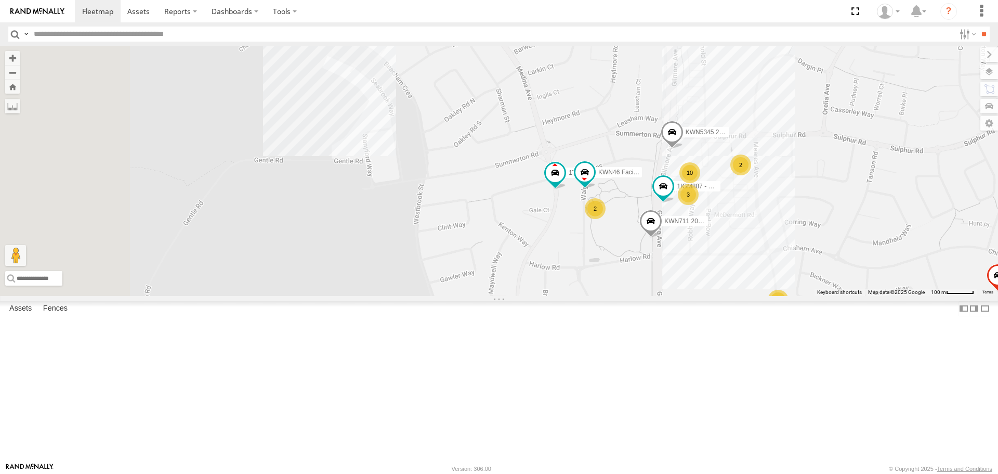
drag, startPoint x: 476, startPoint y: 268, endPoint x: 828, endPoint y: 327, distance: 357.3
click at [828, 295] on div "KWN5356 2001086 Camera Trailer Rangers KWN40 Tree Officer KWN49 Super.Retic KWN…" at bounding box center [499, 171] width 998 height 250
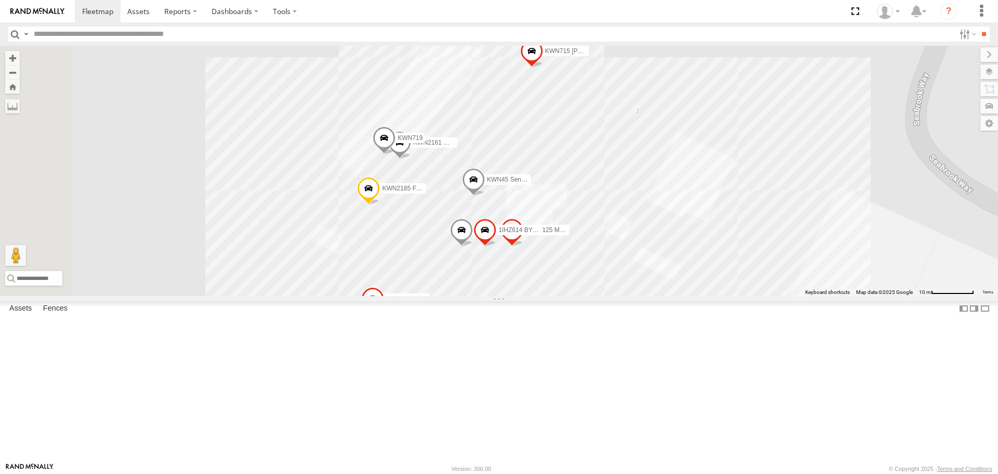
drag, startPoint x: 665, startPoint y: 162, endPoint x: 669, endPoint y: 180, distance: 19.1
click at [669, 180] on div "KWN5356 2001086 Camera Trailer Rangers KWN40 Tree Officer KWN49 Super.Retic KWN…" at bounding box center [499, 171] width 998 height 250
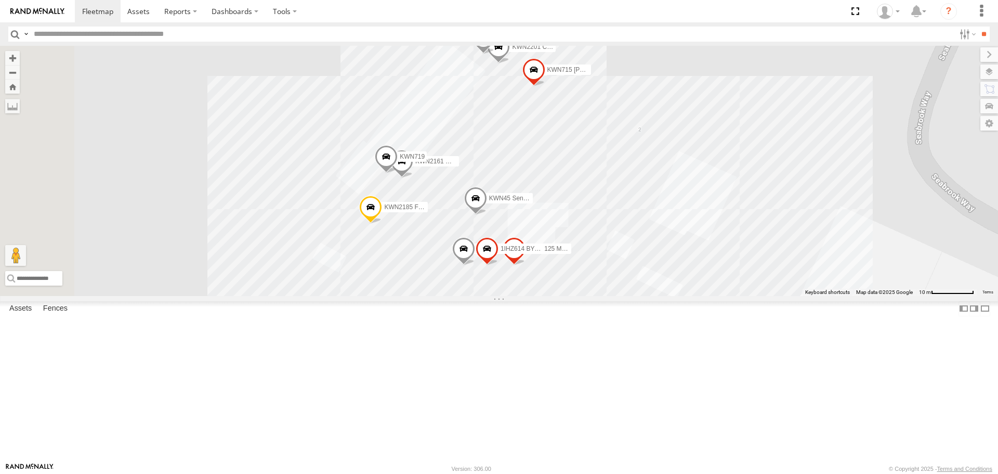
click at [510, 63] on span at bounding box center [498, 49] width 23 height 28
click at [513, 51] on label at bounding box center [502, 47] width 20 height 7
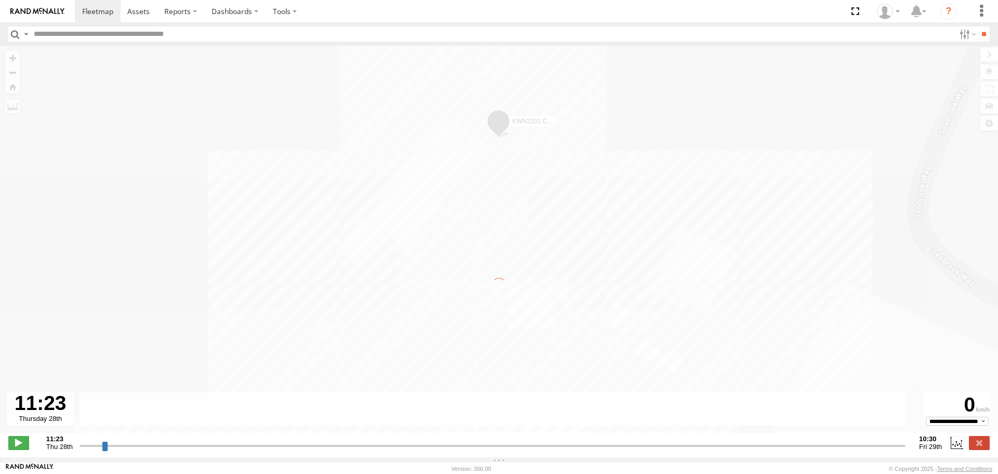
type input "**********"
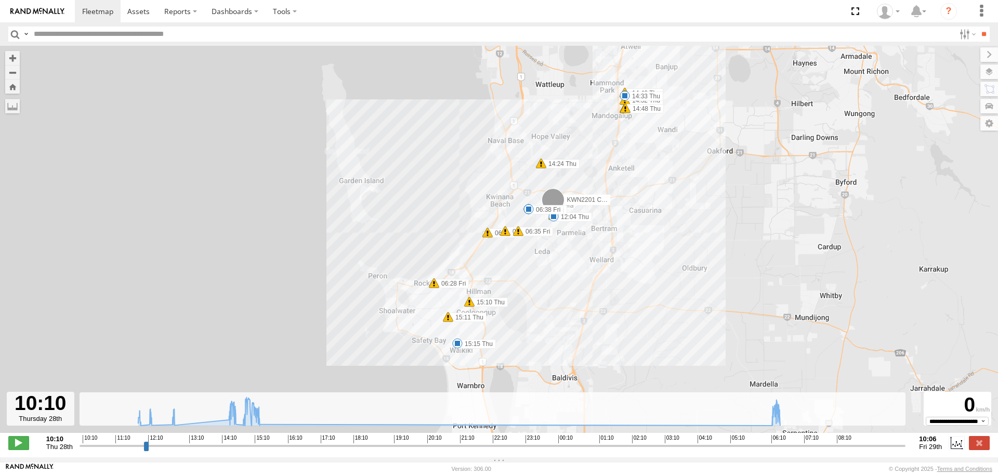
drag, startPoint x: 514, startPoint y: 304, endPoint x: 603, endPoint y: 229, distance: 116.6
click at [603, 229] on div "KWN2201 Coordinator Technical Opera 11:44 Thu 12:04 Thu 12:44 Thu 14:24 Thu 14:…" at bounding box center [499, 245] width 998 height 398
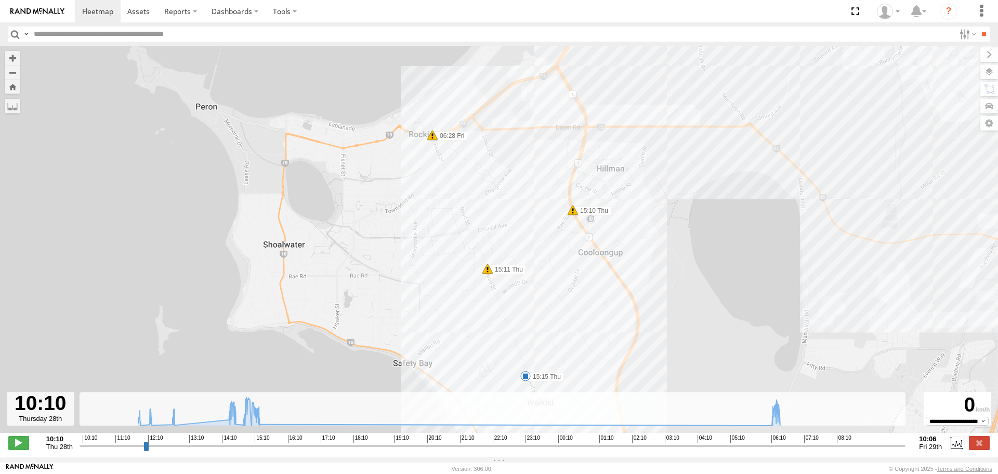
drag, startPoint x: 642, startPoint y: 295, endPoint x: 621, endPoint y: 177, distance: 120.3
click at [627, 168] on div "KWN2201 Coordinator Technical Opera 11:44 Thu 12:04 Thu 12:44 Thu 14:24 Thu 14:…" at bounding box center [499, 245] width 998 height 398
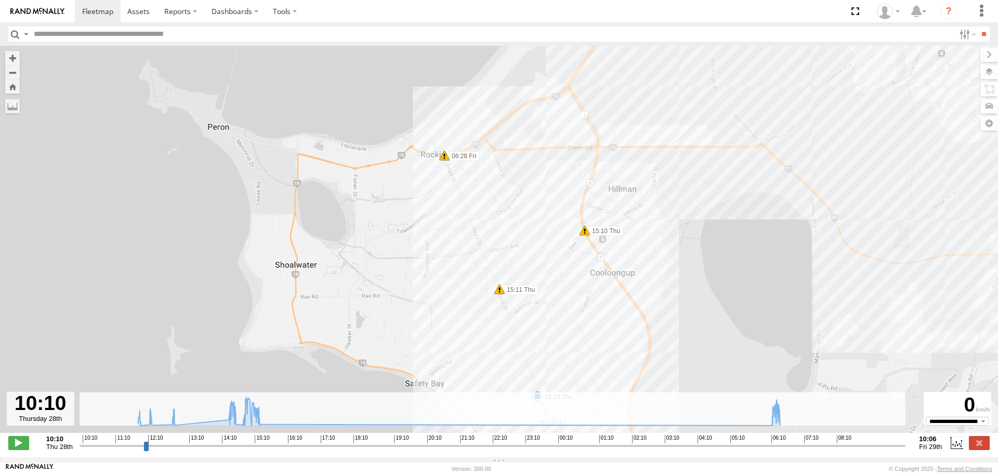
drag, startPoint x: 595, startPoint y: 179, endPoint x: 614, endPoint y: 346, distance: 168.5
click at [614, 346] on div "KWN2201 Coordinator Technical Opera 11:44 Thu 12:04 Thu 12:44 Thu 14:24 Thu 14:…" at bounding box center [499, 245] width 998 height 398
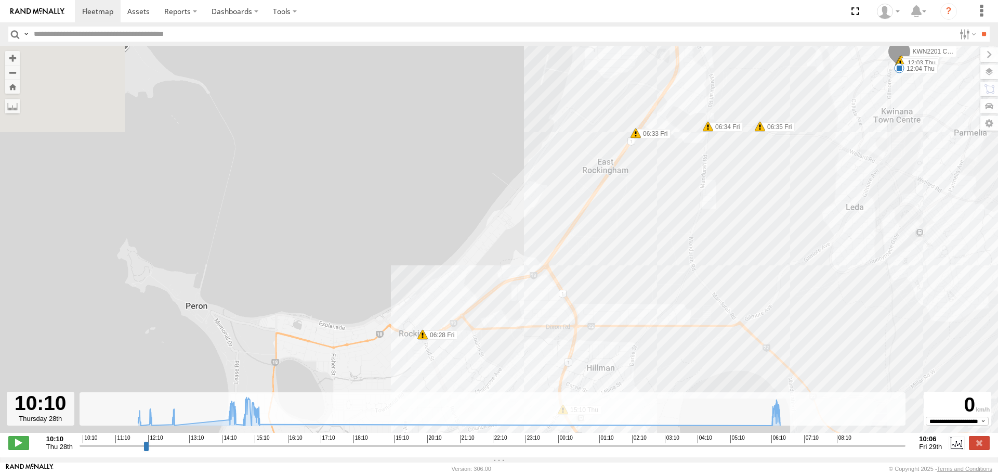
drag, startPoint x: 638, startPoint y: 374, endPoint x: 635, endPoint y: 392, distance: 18.0
click at [635, 392] on div "KWN2201 Coordinator Technical Opera 11:44 Thu 12:04 Thu 12:44 Thu 14:24 Thu 14:…" at bounding box center [499, 245] width 998 height 398
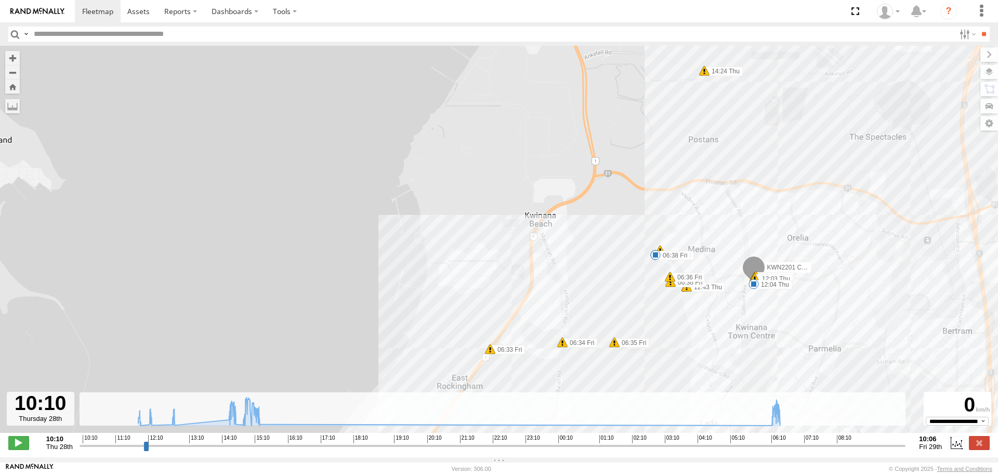
drag, startPoint x: 707, startPoint y: 293, endPoint x: 656, endPoint y: 377, distance: 98.2
click at [656, 377] on div "KWN2201 Coordinator Technical Opera 11:44 Thu 12:04 Thu 12:44 Thu 14:24 Thu 14:…" at bounding box center [499, 245] width 998 height 398
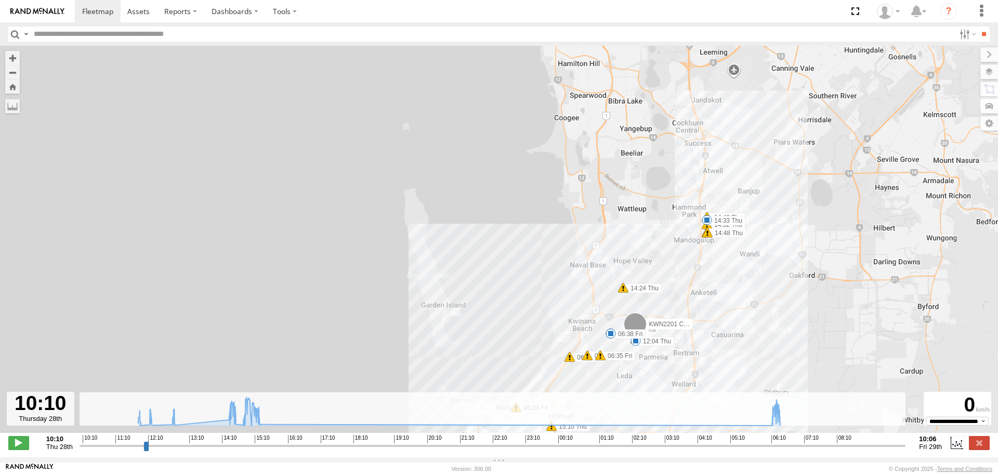
drag, startPoint x: 839, startPoint y: 311, endPoint x: 677, endPoint y: 369, distance: 171.7
click at [677, 369] on div "KWN2201 Coordinator Technical Opera 11:44 Thu 12:04 Thu 12:44 Thu 14:24 Thu 14:…" at bounding box center [499, 245] width 998 height 398
click at [14, 31] on input "button" at bounding box center [15, 34] width 14 height 15
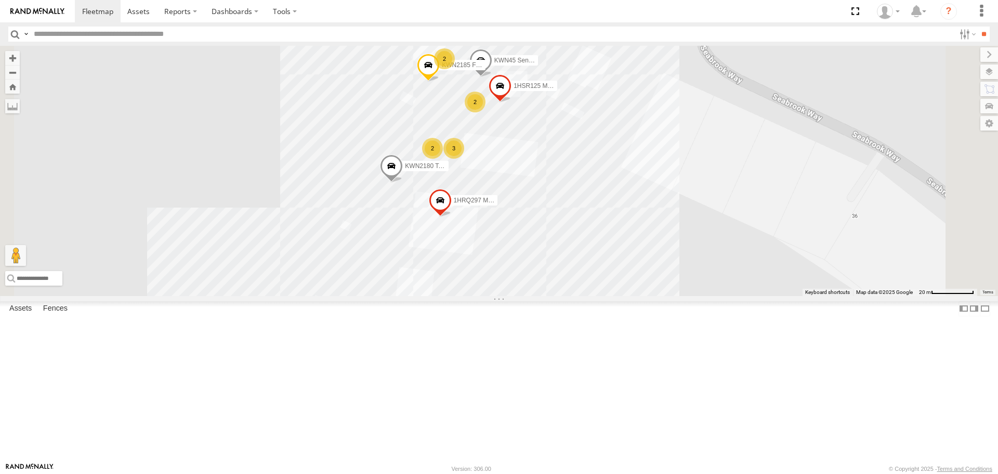
drag, startPoint x: 656, startPoint y: 435, endPoint x: 645, endPoint y: 250, distance: 185.4
click at [645, 250] on div "KWN2185 Facil. Cleaning KWN715 [PERSON_NAME] KWN45 Senior Hort 1HSR125 Manager …" at bounding box center [499, 171] width 998 height 250
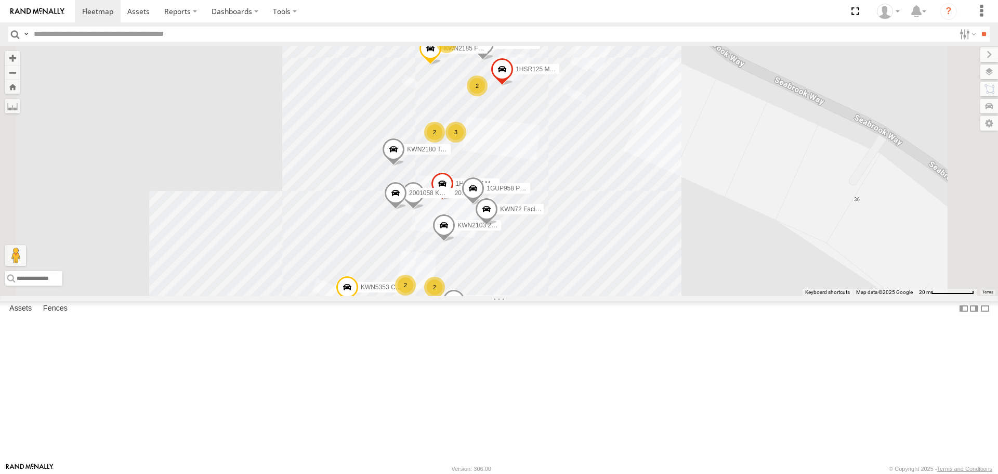
click at [465, 317] on span at bounding box center [453, 303] width 23 height 28
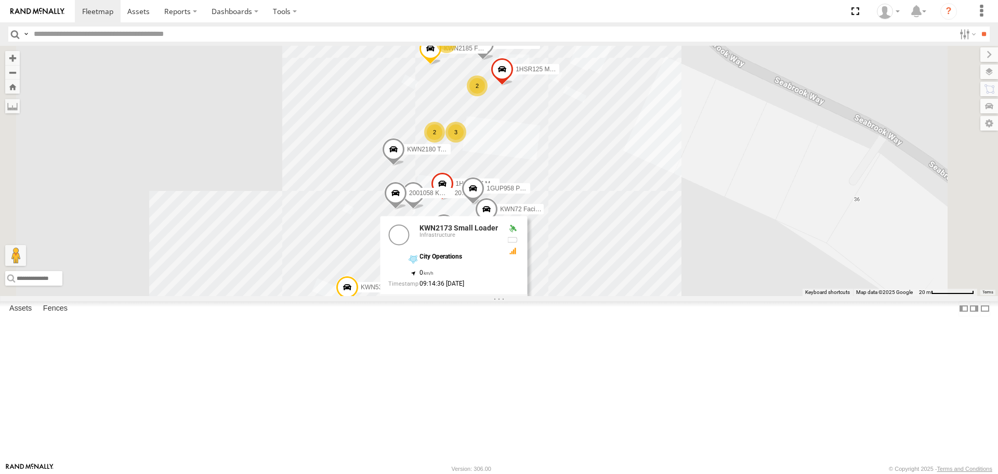
click at [689, 295] on div "KWN2185 Facil. Cleaning KWN715 [PERSON_NAME] KWN45 Senior Hort 1HSR125 Manager …" at bounding box center [499, 171] width 998 height 250
